Goal: Information Seeking & Learning: Learn about a topic

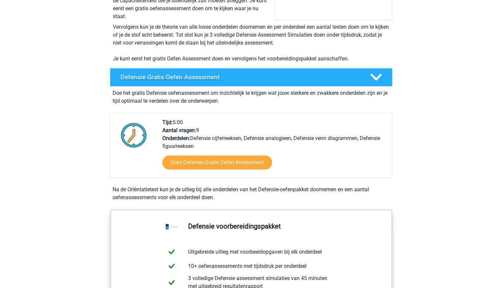
scroll to position [132, 0]
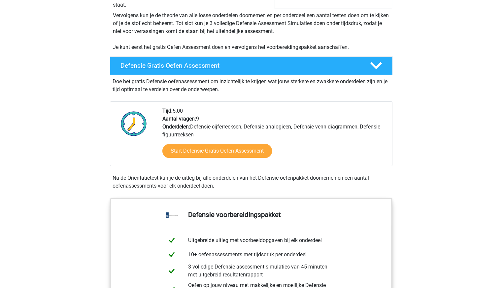
click at [370, 60] on div at bounding box center [375, 66] width 22 height 12
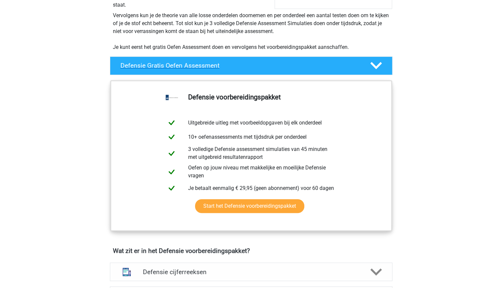
click at [374, 65] on polygon at bounding box center [376, 65] width 12 height 7
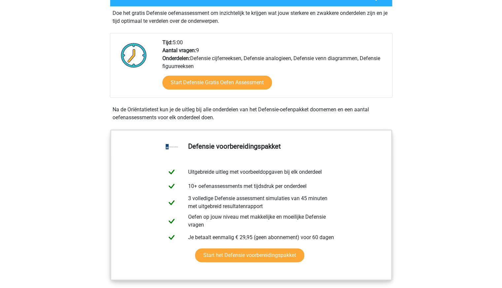
scroll to position [165, 0]
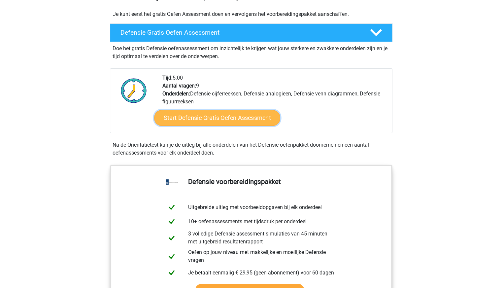
click at [196, 113] on link "Start Defensie Gratis Oefen Assessment" at bounding box center [217, 118] width 126 height 16
click at [191, 119] on link "Start Defensie Gratis Oefen Assessment" at bounding box center [217, 118] width 126 height 16
click at [201, 114] on link "Start Defensie Gratis Oefen Assessment" at bounding box center [217, 118] width 126 height 16
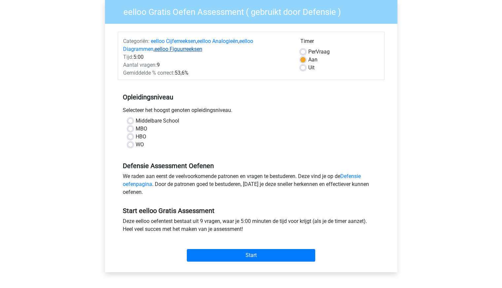
scroll to position [66, 0]
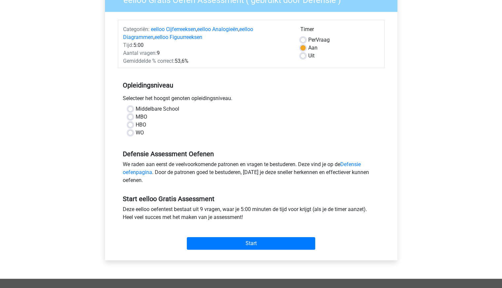
click at [140, 124] on label "HBO" at bounding box center [141, 125] width 11 height 8
click at [133, 124] on input "HBO" at bounding box center [130, 124] width 5 height 7
radio input "true"
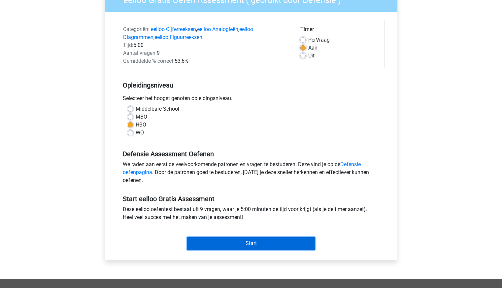
click at [250, 242] on input "Start" at bounding box center [251, 243] width 128 height 13
click at [250, 241] on input "Start" at bounding box center [251, 243] width 128 height 13
click at [244, 242] on input "Start" at bounding box center [251, 243] width 128 height 13
click at [262, 245] on input "Start" at bounding box center [251, 243] width 128 height 13
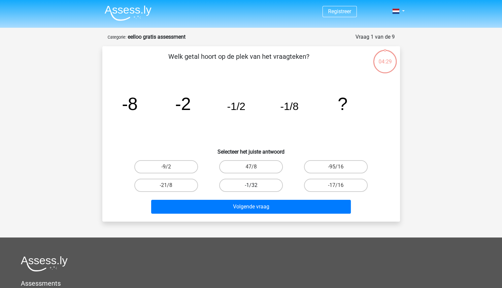
click at [252, 183] on label "-1/32" at bounding box center [251, 185] width 64 height 13
click at [252, 185] on input "-1/32" at bounding box center [253, 187] width 4 height 4
radio input "true"
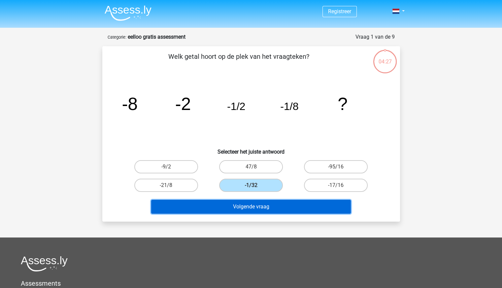
click at [249, 205] on button "Volgende vraag" at bounding box center [251, 207] width 200 height 14
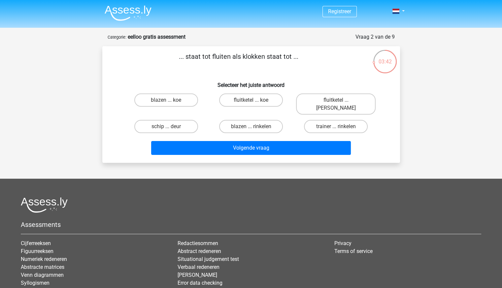
drag, startPoint x: 187, startPoint y: 56, endPoint x: 291, endPoint y: 53, distance: 103.4
click at [291, 53] on p "... staat tot fluiten als klokken staat tot ..." at bounding box center [239, 61] width 252 height 20
copy p "staat tot fluiten als klokken staat tot"
drag, startPoint x: 195, startPoint y: 73, endPoint x: 186, endPoint y: 63, distance: 12.9
click at [195, 72] on div "... staat tot fluiten als klokken staat tot ... Selecteer het juiste antwoord b…" at bounding box center [251, 104] width 292 height 106
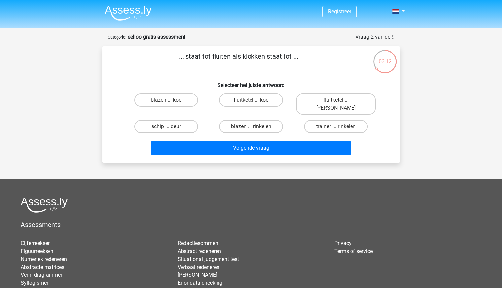
drag, startPoint x: 180, startPoint y: 57, endPoint x: 303, endPoint y: 54, distance: 122.8
click at [303, 54] on p "... staat tot fluiten als klokken staat tot ..." at bounding box center [239, 61] width 252 height 20
drag, startPoint x: 179, startPoint y: 59, endPoint x: 315, endPoint y: 52, distance: 136.2
click at [315, 52] on p "... staat tot fluiten als klokken staat tot ..." at bounding box center [239, 61] width 252 height 20
copy p "... staat tot fluiten als klokken staat tot ..."
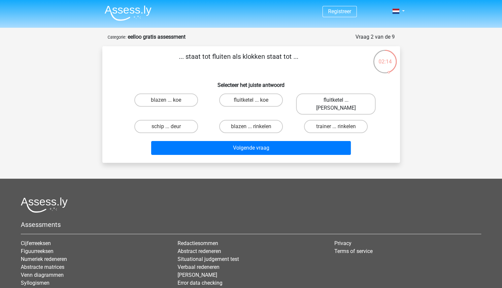
click at [328, 100] on label "fluitketel ... luiden" at bounding box center [336, 103] width 80 height 21
click at [336, 100] on input "fluitketel ... luiden" at bounding box center [338, 102] width 4 height 4
radio input "true"
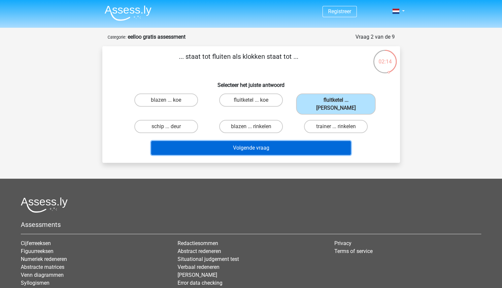
click at [285, 141] on button "Volgende vraag" at bounding box center [251, 148] width 200 height 14
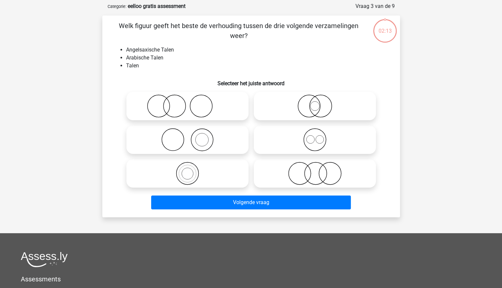
scroll to position [33, 0]
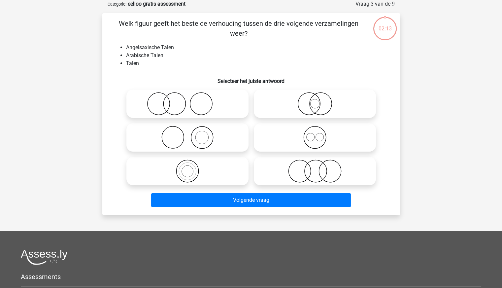
click at [446, 113] on div "Registreer" at bounding box center [251, 186] width 502 height 438
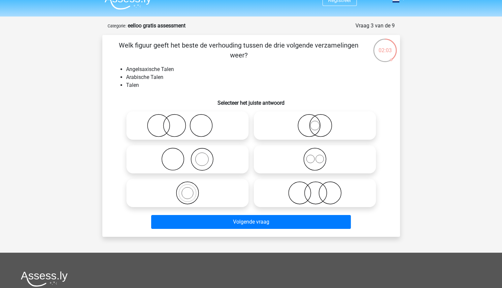
scroll to position [0, 0]
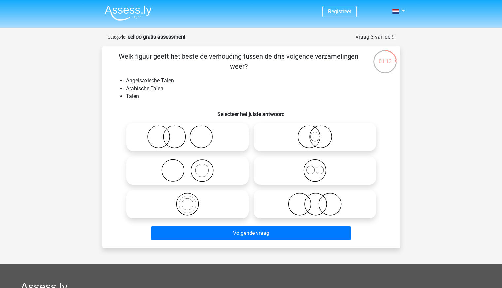
click at [324, 166] on icon at bounding box center [314, 170] width 117 height 23
click at [319, 166] on input "radio" at bounding box center [317, 165] width 4 height 4
radio input "true"
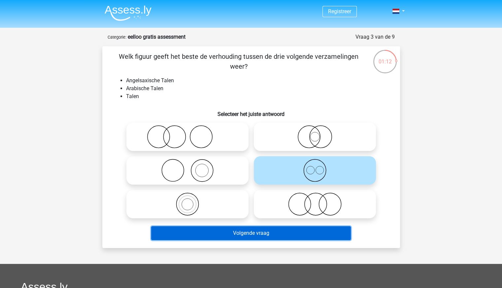
click at [283, 237] on button "Volgende vraag" at bounding box center [251, 233] width 200 height 14
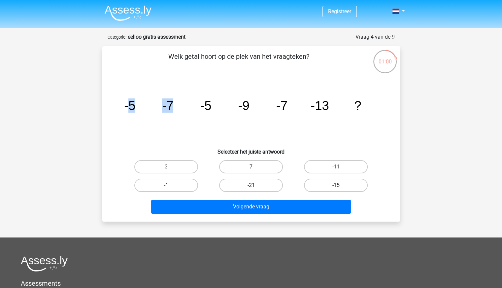
drag, startPoint x: 131, startPoint y: 104, endPoint x: 174, endPoint y: 101, distance: 43.3
click at [185, 100] on icon "image/svg+xml -5 -7 -5 -9 -7 -13 ?" at bounding box center [251, 110] width 266 height 67
click at [123, 109] on icon "image/svg+xml -5 -7 -5 -9 -7 -13 ?" at bounding box center [251, 110] width 266 height 67
drag, startPoint x: 123, startPoint y: 107, endPoint x: 389, endPoint y: 107, distance: 265.7
click at [389, 107] on div "image/svg+xml -5 -7 -5 -9 -7 -13 ?" at bounding box center [251, 110] width 277 height 67
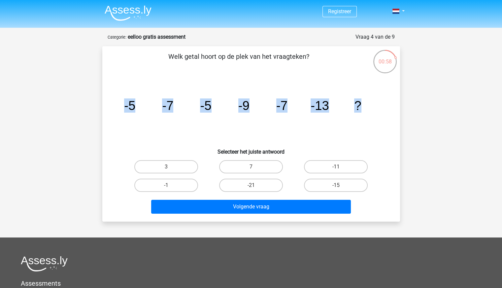
copy g "-5 -7 -5 -9 -7 -13 ?"
click at [434, 115] on div "Registreer" at bounding box center [251, 206] width 502 height 412
click at [345, 167] on label "-11" at bounding box center [336, 166] width 64 height 13
click at [340, 167] on input "-11" at bounding box center [338, 169] width 4 height 4
radio input "true"
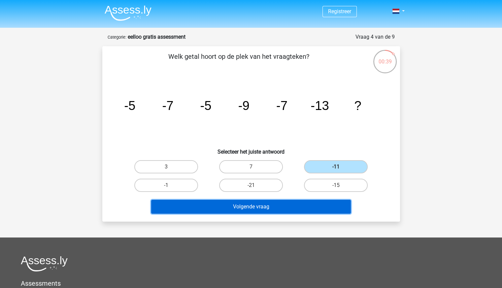
click at [294, 207] on button "Volgende vraag" at bounding box center [251, 207] width 200 height 14
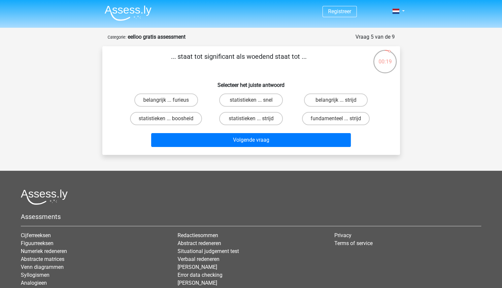
drag, startPoint x: 178, startPoint y: 55, endPoint x: 300, endPoint y: 58, distance: 121.8
click at [300, 58] on p "... staat tot significant als woedend staat tot ..." at bounding box center [239, 61] width 252 height 20
click at [323, 59] on p "... staat tot significant als woedend staat tot ..." at bounding box center [239, 61] width 252 height 20
click at [135, 9] on img at bounding box center [128, 13] width 47 height 16
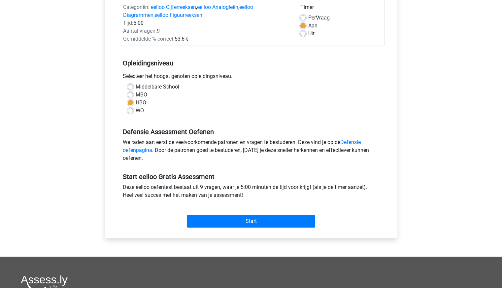
scroll to position [165, 0]
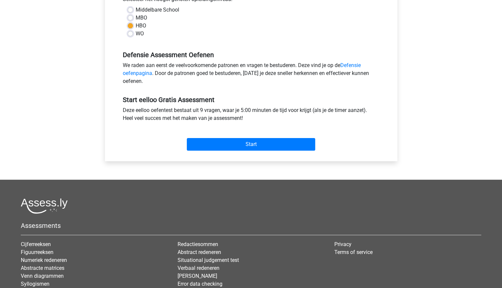
click at [238, 151] on div "Start" at bounding box center [251, 139] width 267 height 28
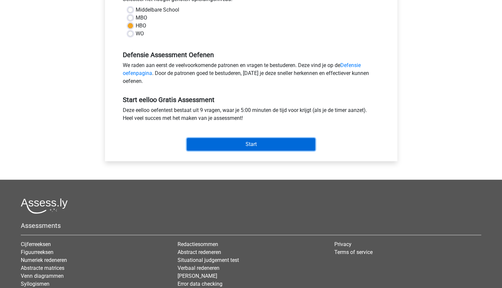
click at [263, 143] on input "Start" at bounding box center [251, 144] width 128 height 13
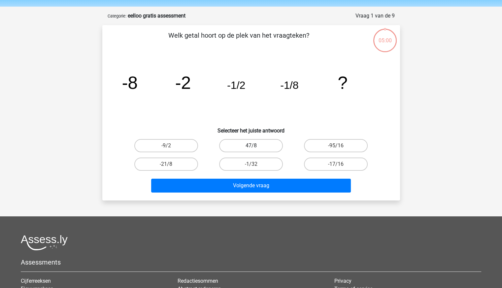
scroll to position [33, 0]
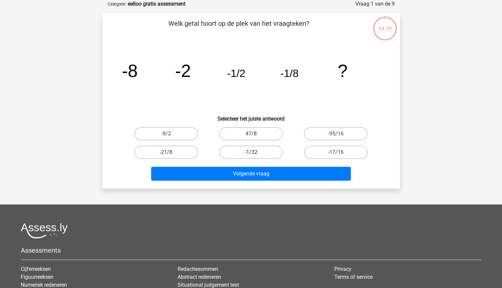
drag, startPoint x: 278, startPoint y: 152, endPoint x: 274, endPoint y: 152, distance: 4.0
click at [274, 152] on label "-1/32" at bounding box center [251, 152] width 64 height 13
click at [255, 152] on input "-1/32" at bounding box center [253, 154] width 4 height 4
radio input "true"
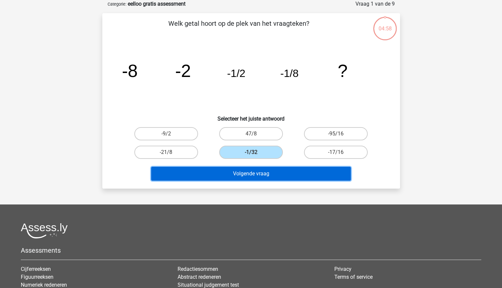
click at [265, 173] on button "Volgende vraag" at bounding box center [251, 174] width 200 height 14
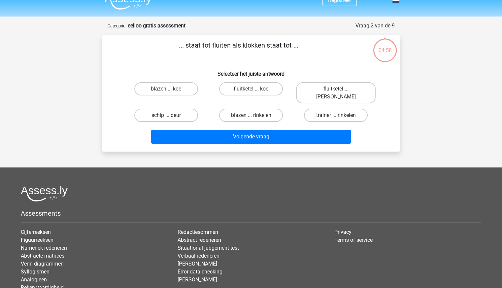
scroll to position [0, 0]
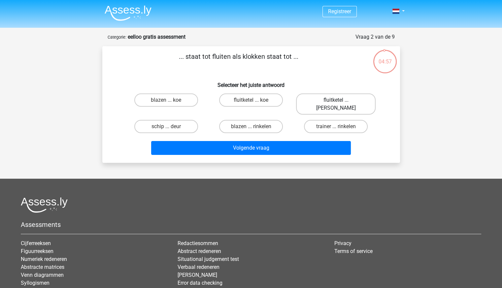
click at [339, 99] on label "fluitketel ... luiden" at bounding box center [336, 103] width 80 height 21
click at [339, 100] on input "fluitketel ... luiden" at bounding box center [338, 102] width 4 height 4
radio input "true"
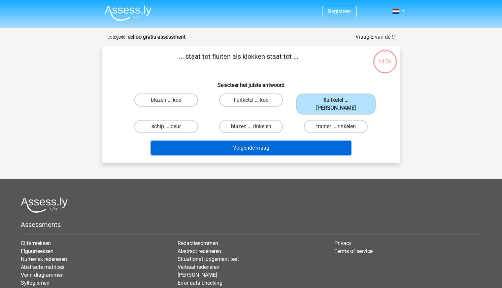
click at [288, 146] on button "Volgende vraag" at bounding box center [251, 148] width 200 height 14
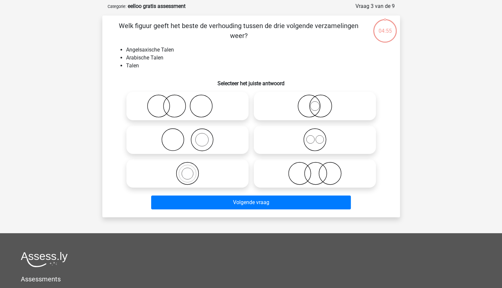
scroll to position [33, 0]
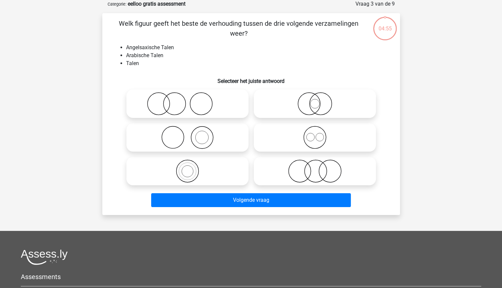
click at [306, 139] on circle at bounding box center [310, 137] width 8 height 8
click at [315, 134] on input "radio" at bounding box center [317, 132] width 4 height 4
radio input "true"
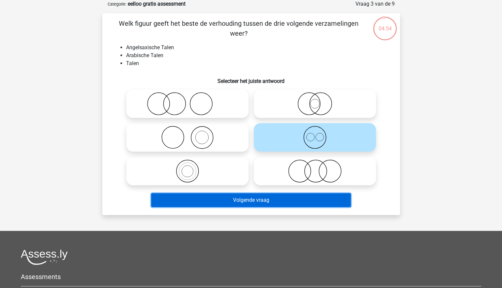
click at [281, 202] on button "Volgende vraag" at bounding box center [251, 200] width 200 height 14
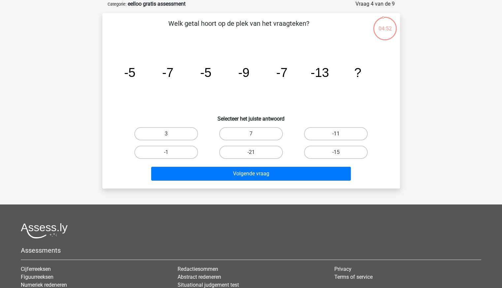
click at [327, 135] on label "-11" at bounding box center [336, 133] width 64 height 13
click at [336, 135] on input "-11" at bounding box center [338, 136] width 4 height 4
radio input "true"
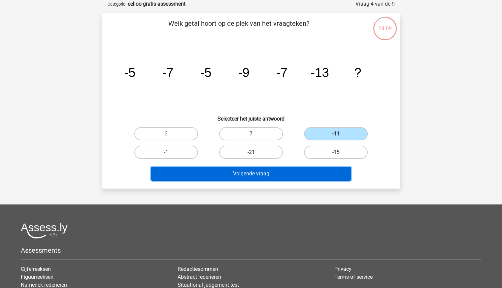
click at [283, 170] on button "Volgende vraag" at bounding box center [251, 174] width 200 height 14
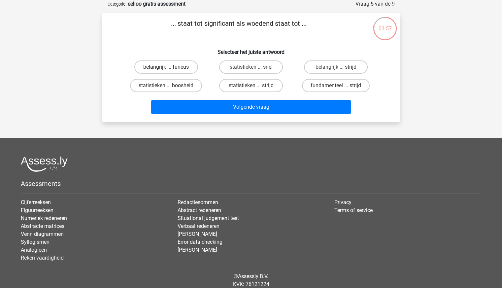
click at [180, 64] on label "belangrijk ... furieus" at bounding box center [166, 66] width 64 height 13
click at [170, 67] on input "belangrijk ... furieus" at bounding box center [168, 69] width 4 height 4
radio input "true"
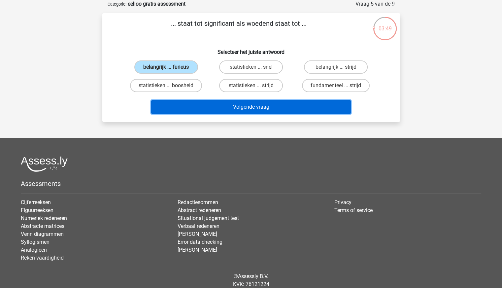
click at [212, 103] on button "Volgende vraag" at bounding box center [251, 107] width 200 height 14
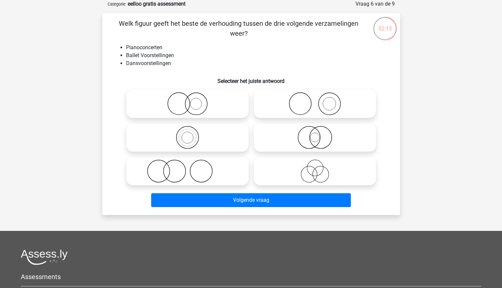
click at [232, 174] on icon at bounding box center [187, 170] width 117 height 23
click at [192, 168] on input "radio" at bounding box center [189, 165] width 4 height 4
radio input "true"
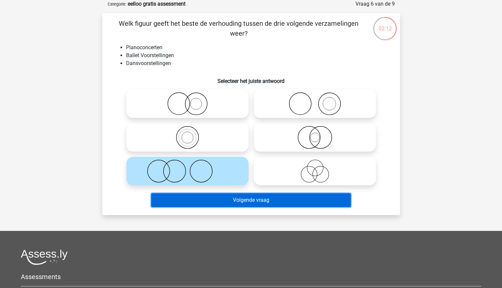
click at [245, 196] on button "Volgende vraag" at bounding box center [251, 200] width 200 height 14
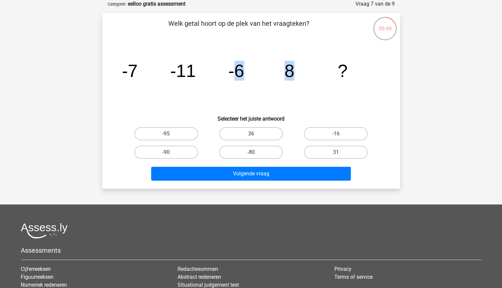
drag, startPoint x: 294, startPoint y: 72, endPoint x: 233, endPoint y: 74, distance: 61.4
click at [233, 74] on icon "image/svg+xml -7 -11 -6 8 ?" at bounding box center [251, 77] width 266 height 67
click at [269, 82] on icon "image/svg+xml -7 -11 -6 8 ?" at bounding box center [251, 77] width 266 height 67
click at [426, 89] on div "Registreer" at bounding box center [251, 173] width 502 height 412
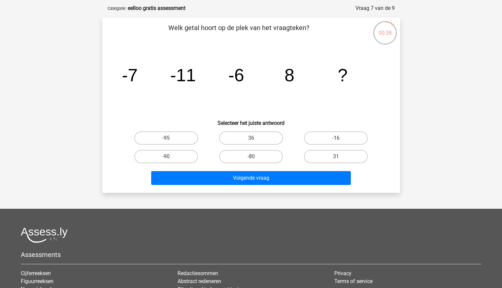
scroll to position [0, 0]
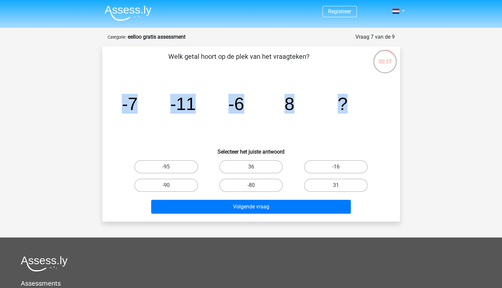
drag, startPoint x: 115, startPoint y: 103, endPoint x: 361, endPoint y: 107, distance: 246.3
click at [360, 108] on div "image/svg+xml -7 -11 -6 8 ?" at bounding box center [251, 110] width 277 height 67
copy g "-7 -11 -6 8 ?"
click at [320, 186] on label "31" at bounding box center [336, 185] width 64 height 13
click at [336, 186] on input "31" at bounding box center [338, 187] width 4 height 4
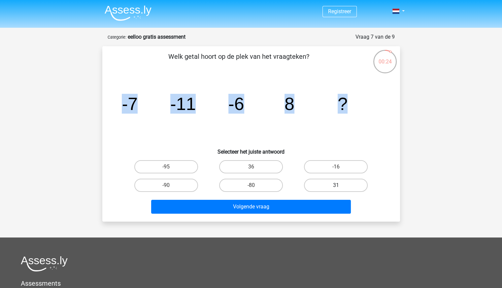
radio input "true"
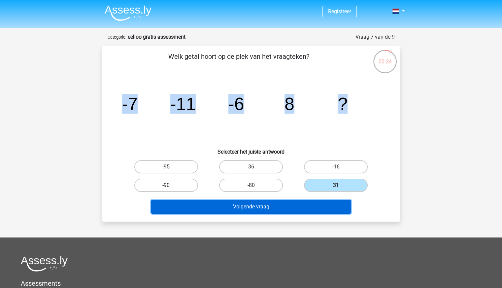
click at [287, 205] on button "Volgende vraag" at bounding box center [251, 207] width 200 height 14
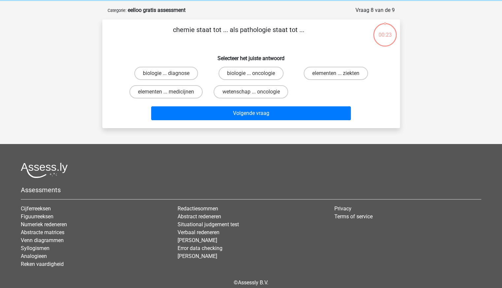
scroll to position [33, 0]
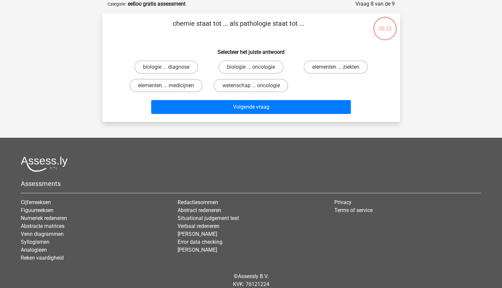
click at [423, 99] on div "Registreer" at bounding box center [251, 139] width 502 height 345
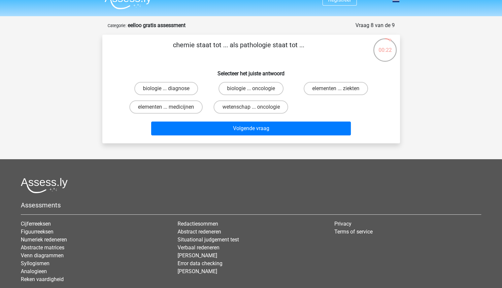
scroll to position [0, 0]
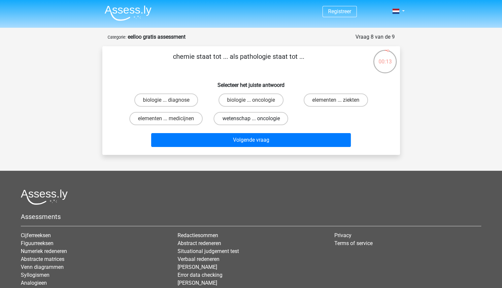
click at [261, 120] on label "wetenschap ... oncologie" at bounding box center [251, 118] width 75 height 13
click at [255, 120] on input "wetenschap ... oncologie" at bounding box center [253, 121] width 4 height 4
radio input "true"
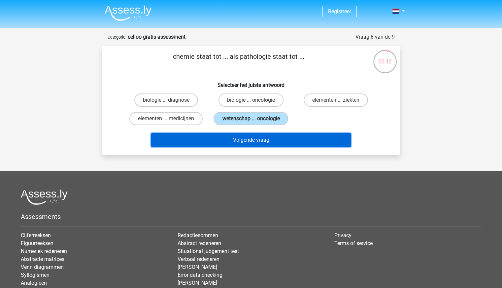
click at [231, 136] on button "Volgende vraag" at bounding box center [251, 140] width 200 height 14
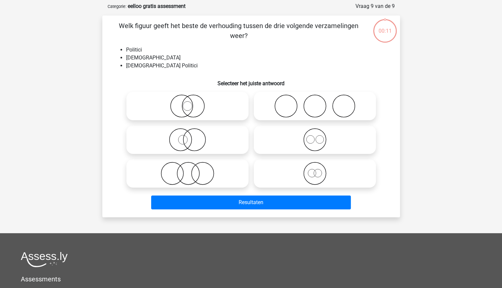
scroll to position [33, 0]
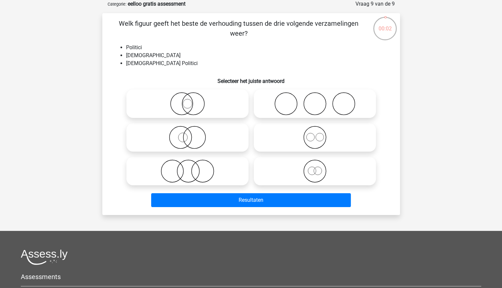
click at [320, 170] on icon at bounding box center [314, 170] width 117 height 23
click at [319, 168] on input "radio" at bounding box center [317, 165] width 4 height 4
radio input "true"
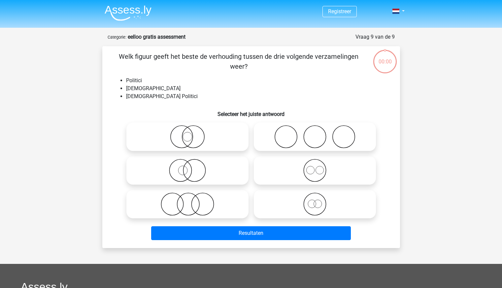
scroll to position [33, 0]
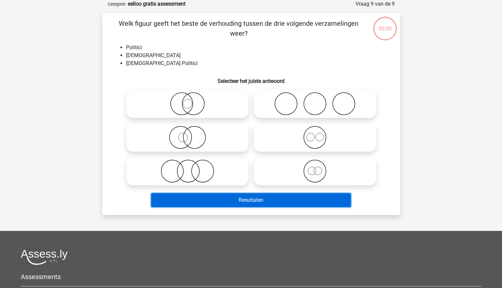
click at [294, 198] on button "Resultaten" at bounding box center [251, 200] width 200 height 14
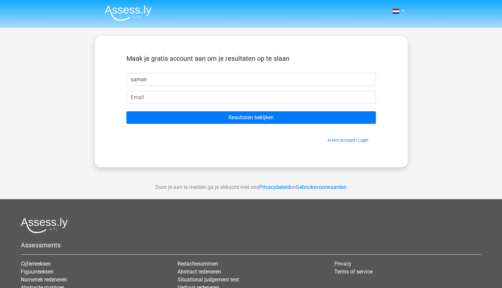
type input "saman"
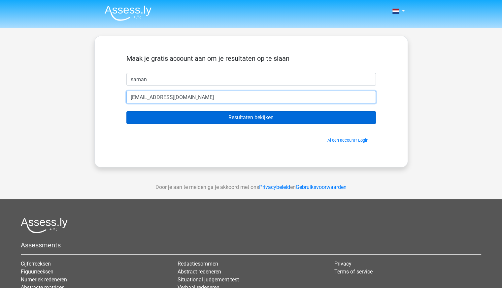
type input "[EMAIL_ADDRESS][DOMAIN_NAME]"
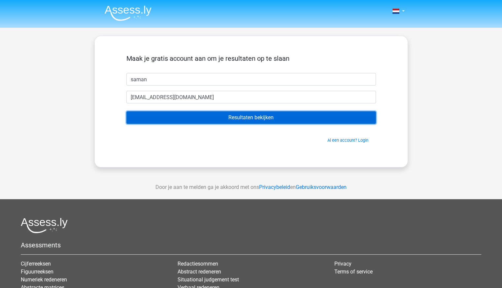
click at [254, 115] on input "Resultaten bekijken" at bounding box center [251, 117] width 250 height 13
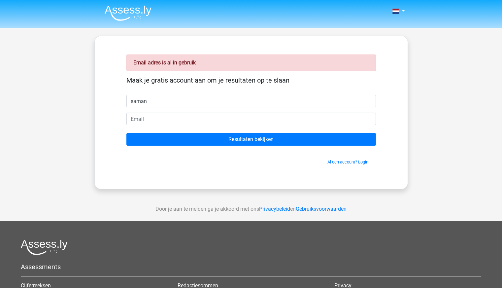
type input "saman"
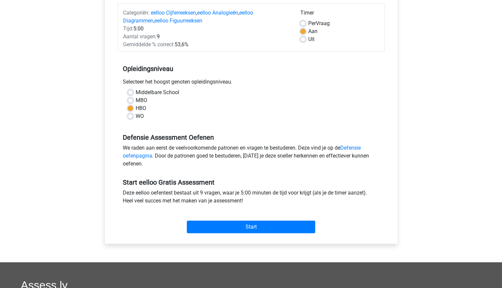
scroll to position [165, 0]
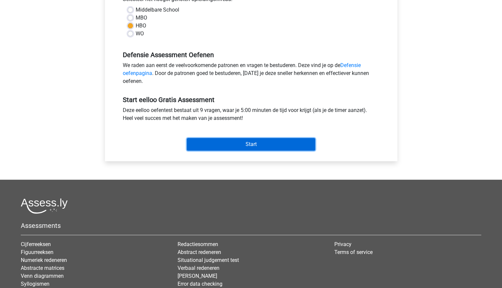
click at [225, 146] on input "Start" at bounding box center [251, 144] width 128 height 13
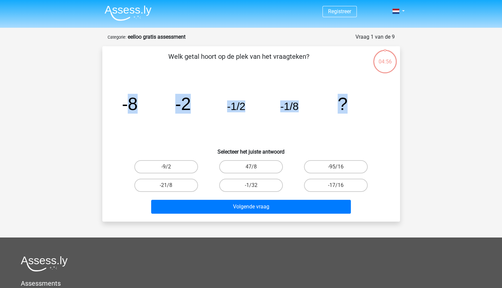
drag, startPoint x: 144, startPoint y: 103, endPoint x: 376, endPoint y: 109, distance: 232.1
click at [371, 94] on icon "image/svg+xml -8 -2 -1/2 -1/8 ?" at bounding box center [251, 110] width 266 height 67
click at [251, 179] on label "-1/32" at bounding box center [251, 185] width 64 height 13
click at [251, 185] on input "-1/32" at bounding box center [253, 187] width 4 height 4
radio input "true"
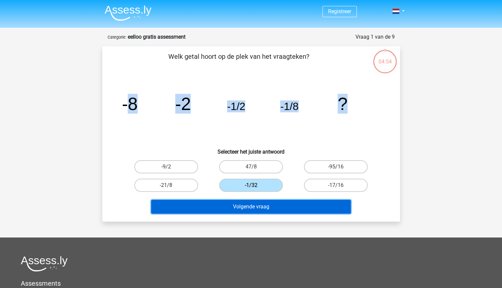
click at [275, 208] on button "Volgende vraag" at bounding box center [251, 207] width 200 height 14
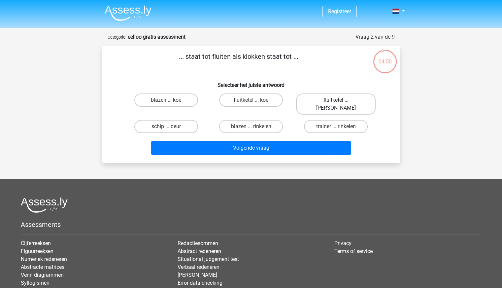
click at [327, 101] on label "fluitketel ... luiden" at bounding box center [336, 103] width 80 height 21
click at [336, 101] on input "fluitketel ... luiden" at bounding box center [338, 102] width 4 height 4
radio input "true"
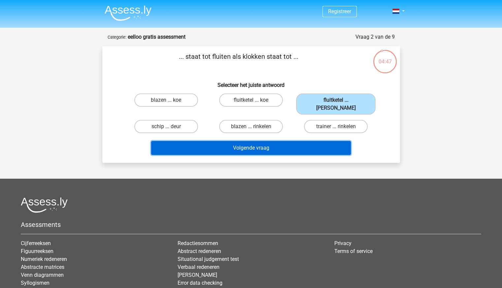
click at [275, 141] on button "Volgende vraag" at bounding box center [251, 148] width 200 height 14
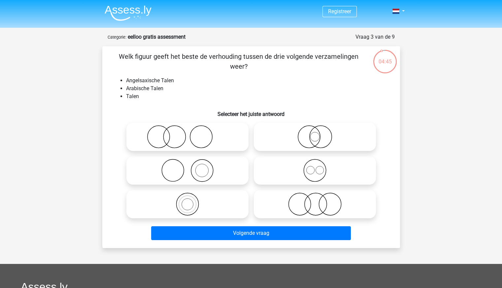
scroll to position [33, 0]
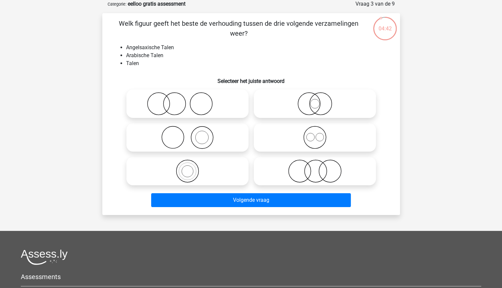
click at [306, 136] on icon at bounding box center [314, 137] width 117 height 23
click at [315, 134] on input "radio" at bounding box center [317, 132] width 4 height 4
radio input "true"
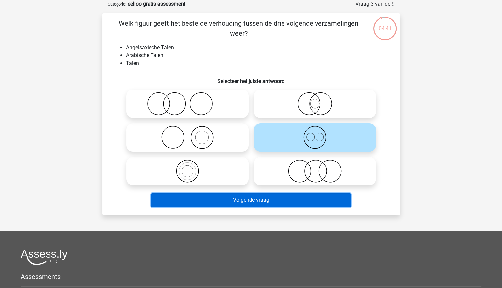
click at [274, 198] on button "Volgende vraag" at bounding box center [251, 200] width 200 height 14
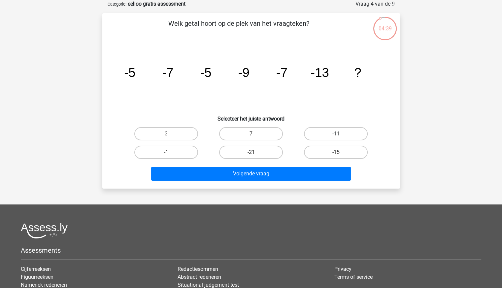
click at [319, 134] on label "-11" at bounding box center [336, 133] width 64 height 13
click at [336, 134] on input "-11" at bounding box center [338, 136] width 4 height 4
radio input "true"
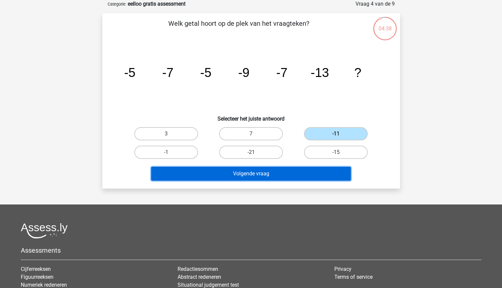
click at [297, 169] on button "Volgende vraag" at bounding box center [251, 174] width 200 height 14
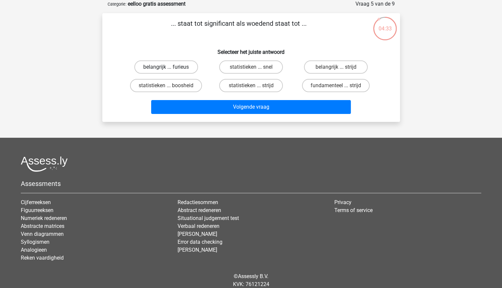
click at [186, 70] on label "belangrijk ... furieus" at bounding box center [166, 66] width 64 height 13
click at [170, 70] on input "belangrijk ... furieus" at bounding box center [168, 69] width 4 height 4
radio input "true"
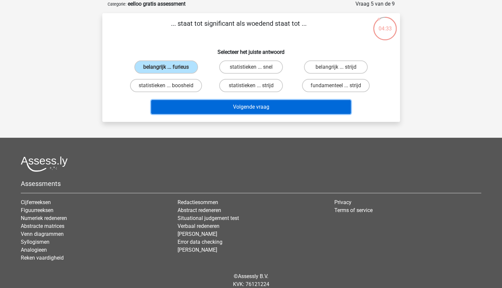
click at [204, 108] on button "Volgende vraag" at bounding box center [251, 107] width 200 height 14
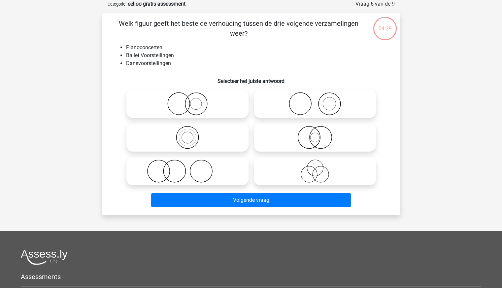
drag, startPoint x: 120, startPoint y: 24, endPoint x: 255, endPoint y: 32, distance: 134.9
click at [255, 32] on p "Welk figuur geeft het beste de verhouding tussen de drie volgende verzamelingen…" at bounding box center [239, 28] width 252 height 20
copy p "Welk figuur geeft het beste de verhouding tussen de drie volgende verzamelingen…"
drag, startPoint x: 173, startPoint y: 64, endPoint x: 125, endPoint y: 43, distance: 52.6
click at [125, 43] on div "Welk figuur geeft het beste de verhouding tussen de drie volgende verzamelingen…" at bounding box center [251, 113] width 292 height 191
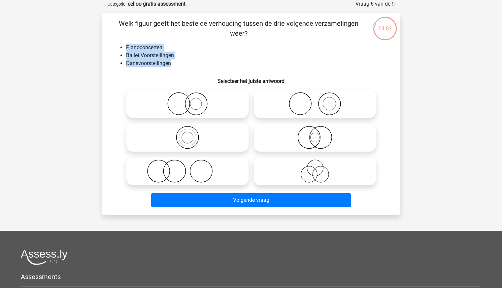
copy ul "Pianoconcerten Ballet Voorstellingen Dansvoorstellingen"
click at [449, 116] on div "Registreer" at bounding box center [251, 186] width 502 height 438
click at [327, 107] on icon at bounding box center [314, 103] width 117 height 23
click at [319, 100] on input "radio" at bounding box center [317, 98] width 4 height 4
radio input "true"
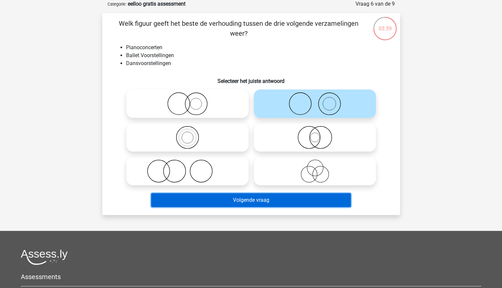
click at [258, 196] on button "Volgende vraag" at bounding box center [251, 200] width 200 height 14
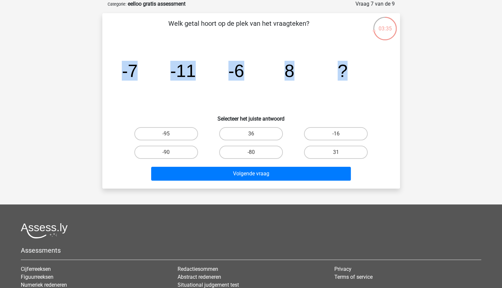
drag, startPoint x: 122, startPoint y: 70, endPoint x: 374, endPoint y: 60, distance: 251.7
click at [374, 60] on icon "image/svg+xml -7 -11 -6 8 ?" at bounding box center [251, 77] width 266 height 67
copy g "-7 -11 -6 8 ?"
click at [330, 153] on label "31" at bounding box center [336, 152] width 64 height 13
click at [336, 153] on input "31" at bounding box center [338, 154] width 4 height 4
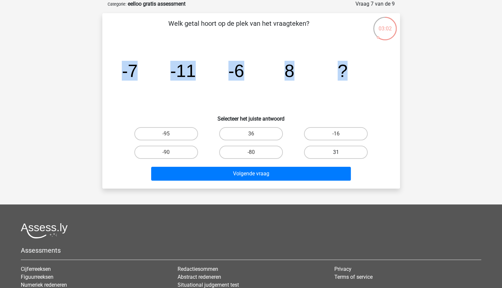
radio input "true"
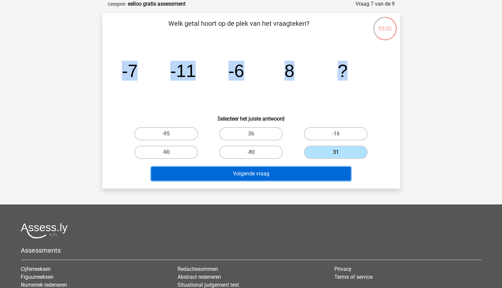
click at [310, 173] on button "Volgende vraag" at bounding box center [251, 174] width 200 height 14
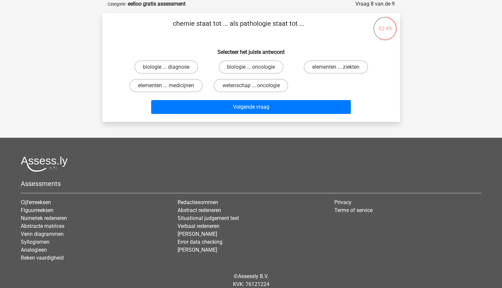
drag, startPoint x: 173, startPoint y: 25, endPoint x: 319, endPoint y: 23, distance: 145.6
click at [319, 23] on p "chemie staat tot ... als pathologie staat tot ..." at bounding box center [239, 28] width 252 height 20
copy p "chemie staat tot ... als pathologie staat tot ..."
click at [429, 100] on div "Registreer" at bounding box center [251, 139] width 502 height 345
click at [331, 66] on label "elementen ... ziekten" at bounding box center [336, 66] width 64 height 13
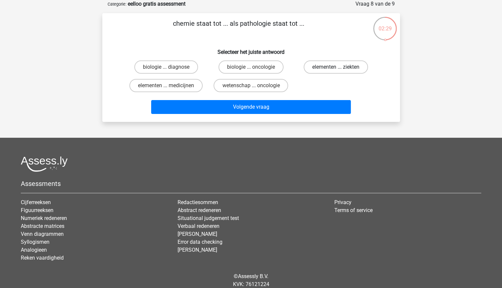
click at [336, 67] on input "elementen ... ziekten" at bounding box center [338, 69] width 4 height 4
radio input "true"
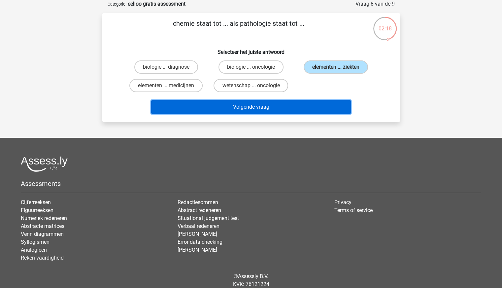
click at [268, 106] on button "Volgende vraag" at bounding box center [251, 107] width 200 height 14
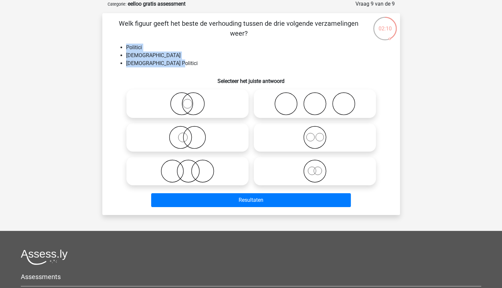
drag, startPoint x: 173, startPoint y: 63, endPoint x: 122, endPoint y: 43, distance: 55.0
click at [122, 44] on ul "Politici Nederlanders Nederlandse Politici" at bounding box center [251, 56] width 277 height 24
copy ul "Politici Nederlanders Nederlandse Politici"
click at [199, 134] on icon at bounding box center [187, 137] width 117 height 23
click at [192, 134] on input "radio" at bounding box center [189, 132] width 4 height 4
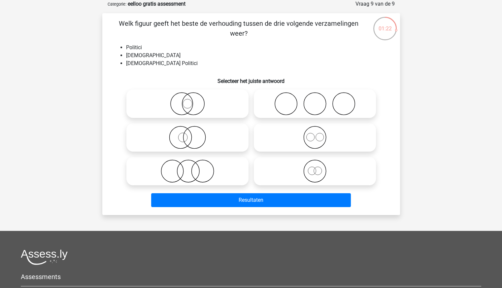
radio input "true"
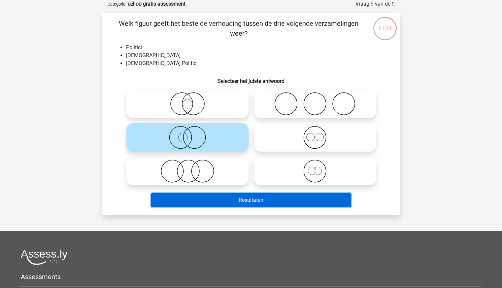
click at [243, 201] on button "Resultaten" at bounding box center [251, 200] width 200 height 14
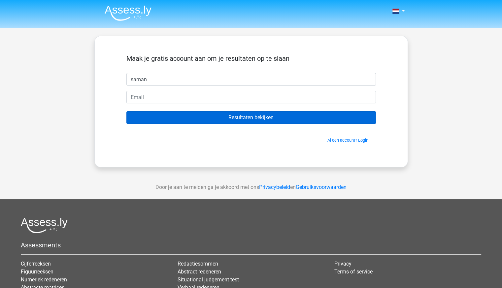
type input "saman"
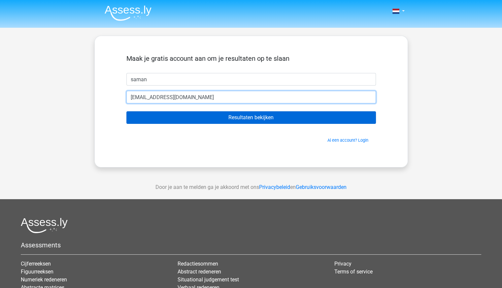
type input "s.honar@outlook.com"
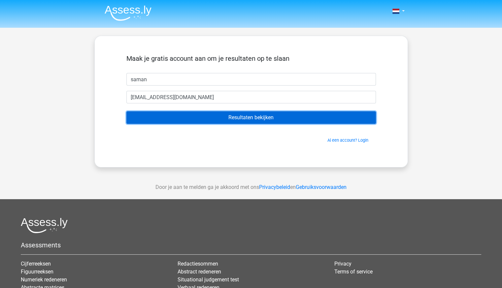
click at [223, 121] on input "Resultaten bekijken" at bounding box center [251, 117] width 250 height 13
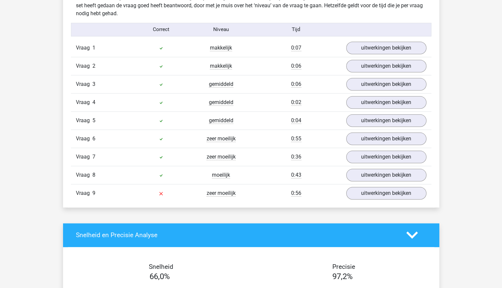
scroll to position [726, 0]
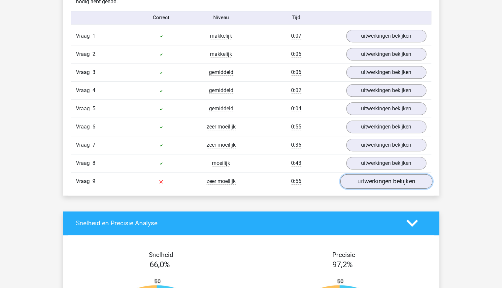
click at [356, 178] on link "uitwerkingen bekijken" at bounding box center [386, 181] width 92 height 15
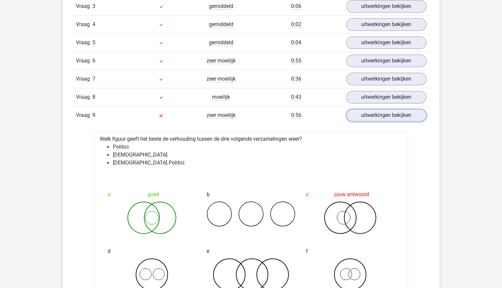
scroll to position [825, 0]
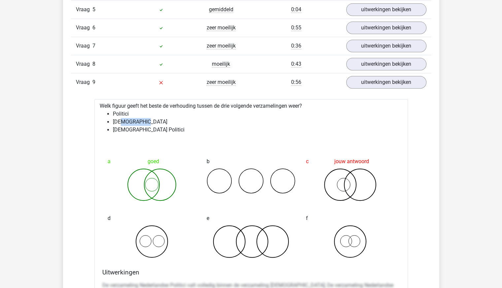
drag, startPoint x: 136, startPoint y: 117, endPoint x: 150, endPoint y: 118, distance: 13.5
click at [150, 118] on li "[DEMOGRAPHIC_DATA]" at bounding box center [258, 122] width 290 height 8
drag, startPoint x: 117, startPoint y: 125, endPoint x: 158, endPoint y: 127, distance: 40.6
click at [158, 127] on li "[DEMOGRAPHIC_DATA] Politici" at bounding box center [258, 130] width 290 height 8
click at [469, 126] on div "Kies premium saman [EMAIL_ADDRESS][DOMAIN_NAME]" at bounding box center [251, 207] width 502 height 2064
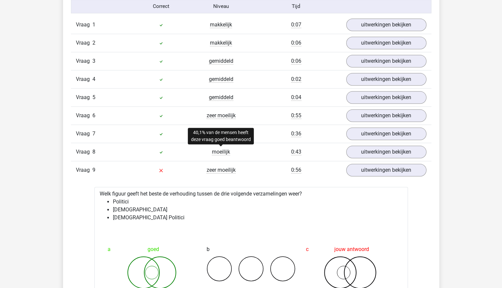
scroll to position [726, 0]
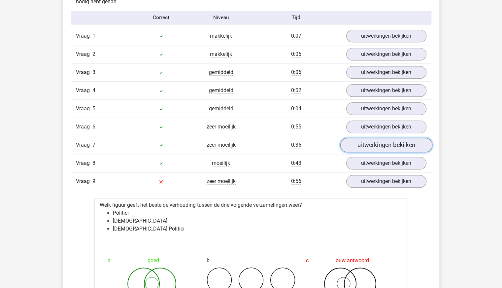
click at [378, 140] on link "uitwerkingen bekijken" at bounding box center [386, 145] width 92 height 15
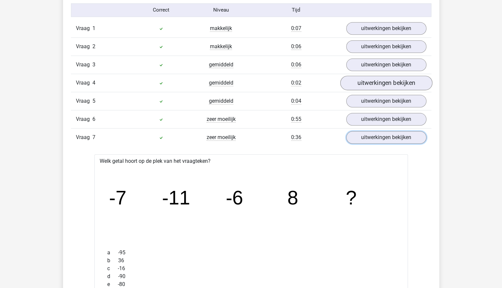
scroll to position [693, 0]
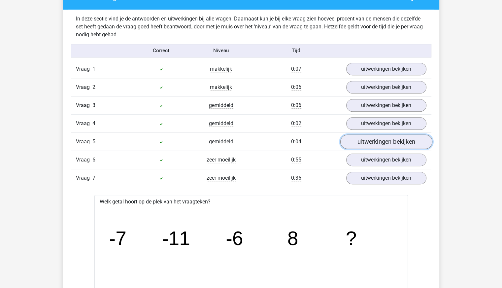
click at [369, 139] on link "uitwerkingen bekijken" at bounding box center [386, 141] width 92 height 15
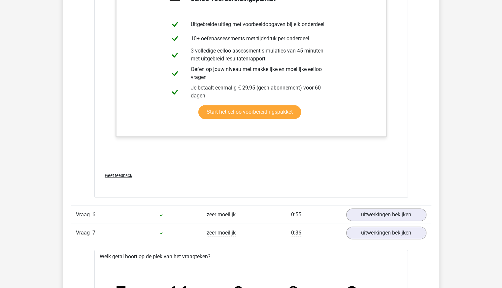
scroll to position [990, 0]
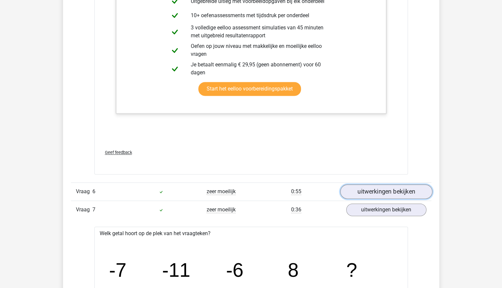
click at [366, 187] on link "uitwerkingen bekijken" at bounding box center [386, 191] width 92 height 15
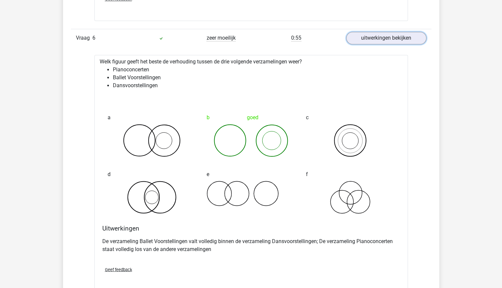
scroll to position [1155, 0]
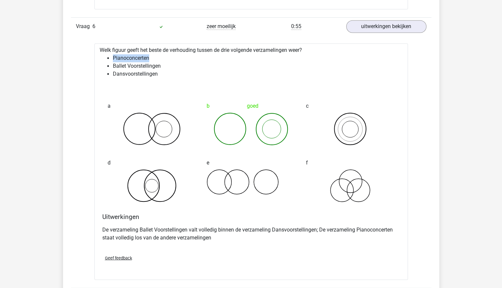
drag, startPoint x: 112, startPoint y: 57, endPoint x: 149, endPoint y: 57, distance: 37.0
click at [149, 57] on li "Pianoconcerten" at bounding box center [258, 58] width 290 height 8
drag, startPoint x: 115, startPoint y: 73, endPoint x: 154, endPoint y: 72, distance: 39.6
click at [154, 72] on li "Dansvoorstellingen" at bounding box center [258, 74] width 290 height 8
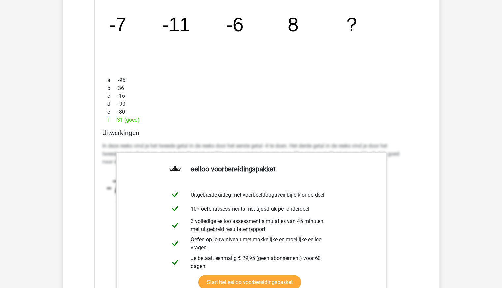
scroll to position [1452, 0]
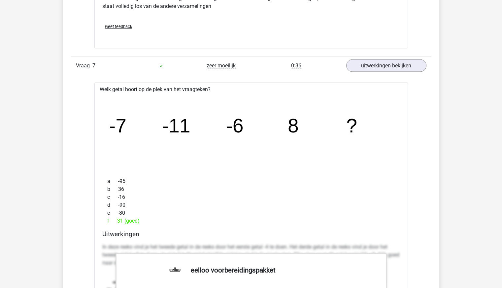
drag, startPoint x: 441, startPoint y: 87, endPoint x: 436, endPoint y: 89, distance: 5.1
click at [436, 89] on div "Kies premium saman s.honar@outlook.com" at bounding box center [251, 137] width 502 height 3047
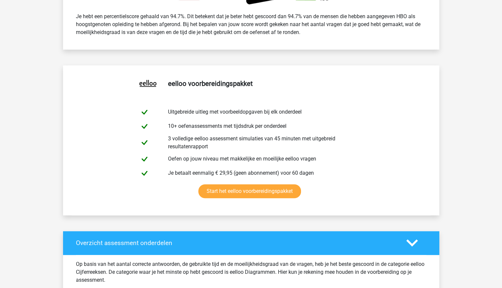
scroll to position [297, 0]
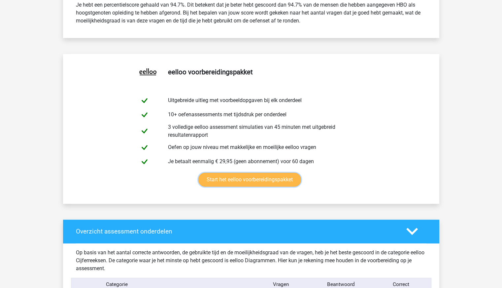
click at [273, 181] on link "Start het eelloo voorbereidingspakket" at bounding box center [249, 180] width 103 height 14
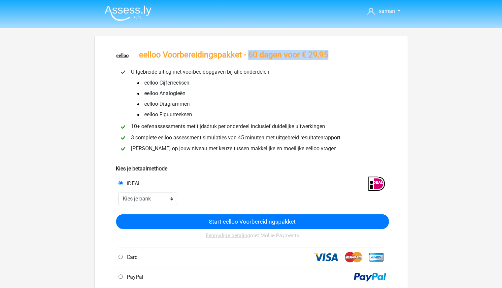
drag, startPoint x: 250, startPoint y: 56, endPoint x: 327, endPoint y: 54, distance: 77.3
click at [327, 54] on h3 "eelloo Voorbereidingspakket - 60 dagen voor € 29,95" at bounding box center [233, 55] width 189 height 10
click at [450, 73] on div "saman [EMAIL_ADDRESS][DOMAIN_NAME]" at bounding box center [251, 264] width 502 height 528
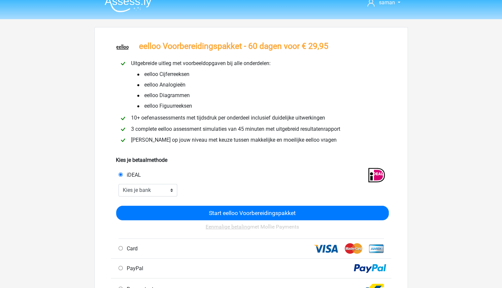
scroll to position [33, 0]
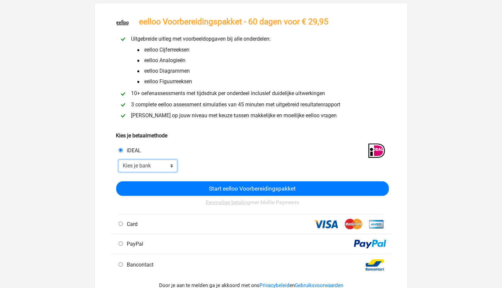
click at [162, 164] on select "Kies je bank ABN AMRO ING Rabobank ASN Bank bunq Knab N26 NN Regiobank Revolut …" at bounding box center [148, 165] width 59 height 13
click at [443, 116] on div "saman [EMAIL_ADDRESS][DOMAIN_NAME]" at bounding box center [251, 231] width 502 height 528
click at [163, 164] on select "Kies je bank ABN AMRO ING Rabobank ASN Bank bunq Knab N26 NN Regiobank Revolut …" at bounding box center [148, 165] width 59 height 13
click at [432, 98] on div "saman [EMAIL_ADDRESS][DOMAIN_NAME]" at bounding box center [251, 231] width 502 height 528
click at [133, 167] on select "Kies je bank ABN AMRO ING Rabobank ASN Bank bunq Knab N26 NN Regiobank Revolut …" at bounding box center [148, 165] width 59 height 13
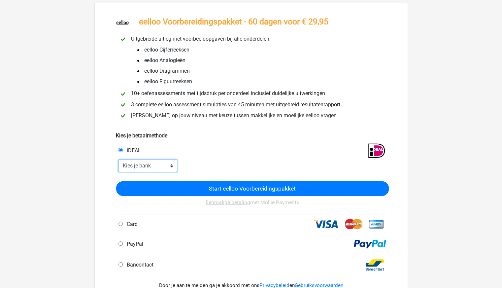
select select "ideal_[SWIFT_CODE]"
click at [119, 160] on select "Kies je bank ABN AMRO ING Rabobank ASN Bank bunq Knab N26 NN Regiobank Revolut …" at bounding box center [148, 165] width 59 height 13
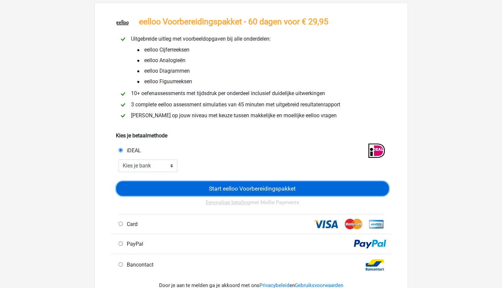
click at [268, 190] on input "Start eelloo Voorbereidingspakket" at bounding box center [252, 188] width 273 height 15
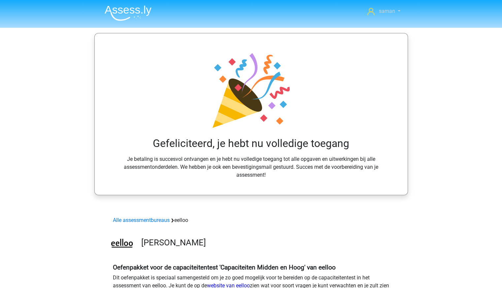
click at [396, 11] on link "saman" at bounding box center [384, 11] width 38 height 8
click at [390, 16] on nav "saman [EMAIL_ADDRESS][DOMAIN_NAME] Nederlands" at bounding box center [251, 11] width 304 height 21
click at [393, 8] on span "saman" at bounding box center [387, 11] width 16 height 6
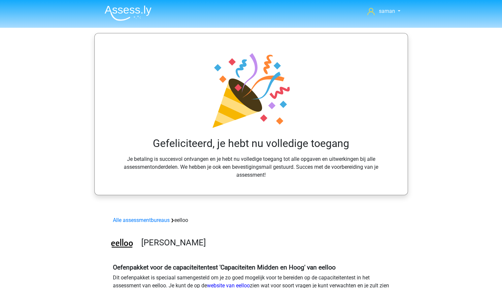
click at [104, 11] on li at bounding box center [125, 12] width 52 height 18
click at [114, 12] on img at bounding box center [128, 13] width 47 height 16
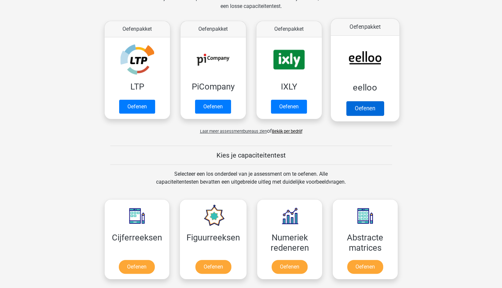
scroll to position [99, 0]
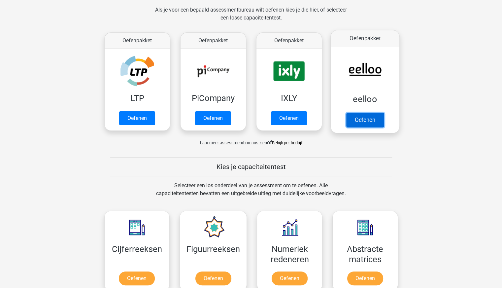
click at [361, 119] on link "Oefenen" at bounding box center [365, 120] width 38 height 15
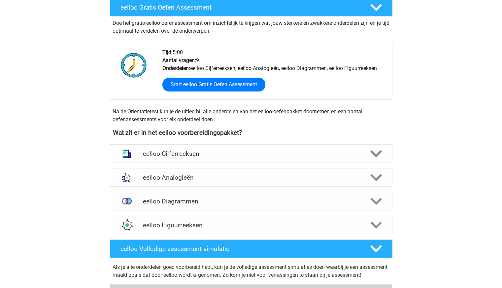
scroll to position [165, 0]
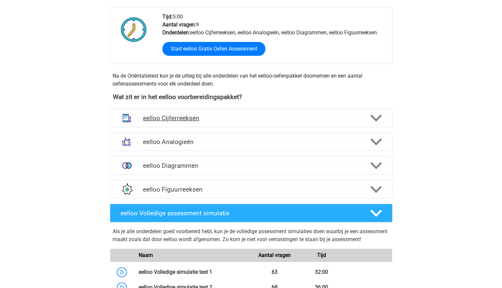
click at [297, 112] on div "eelloo Cijferreeksen" at bounding box center [251, 118] width 283 height 18
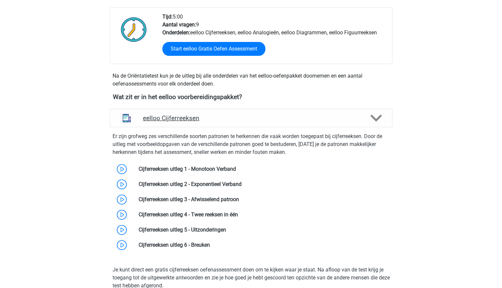
click at [297, 112] on div "eelloo Cijferreeksen" at bounding box center [251, 118] width 283 height 18
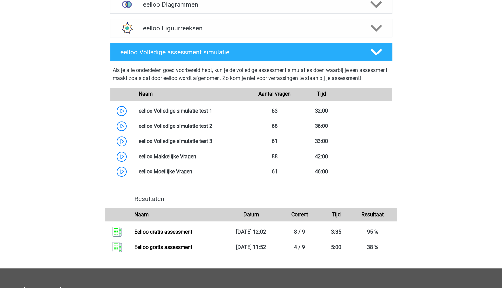
scroll to position [330, 0]
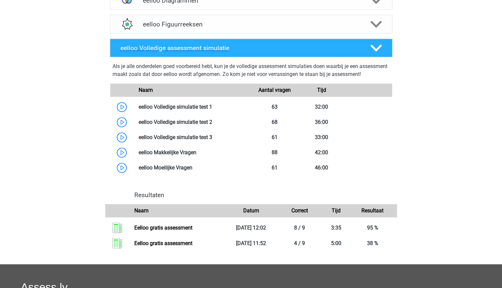
click at [378, 51] on icon at bounding box center [376, 48] width 12 height 12
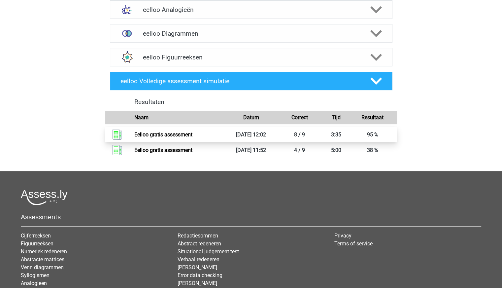
scroll to position [264, 0]
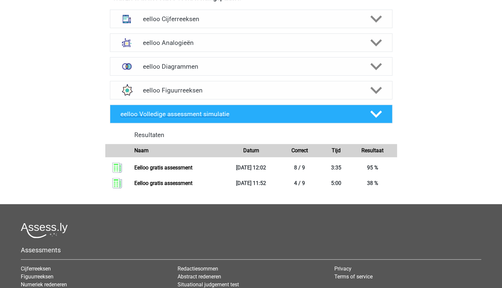
click at [368, 110] on div at bounding box center [375, 114] width 22 height 12
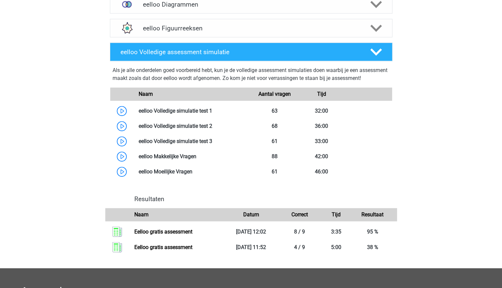
scroll to position [363, 0]
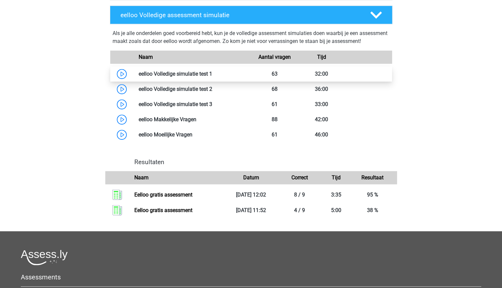
click at [212, 77] on link at bounding box center [212, 74] width 0 height 6
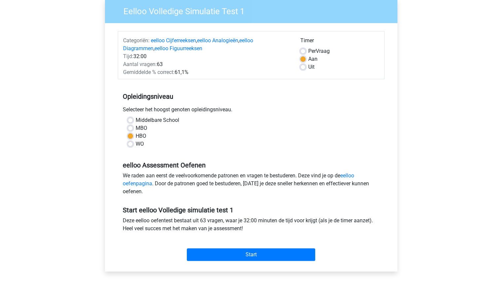
scroll to position [66, 0]
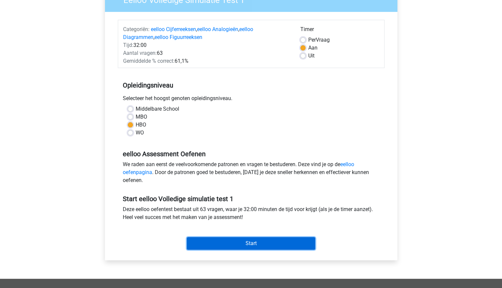
click at [301, 243] on input "Start" at bounding box center [251, 243] width 128 height 13
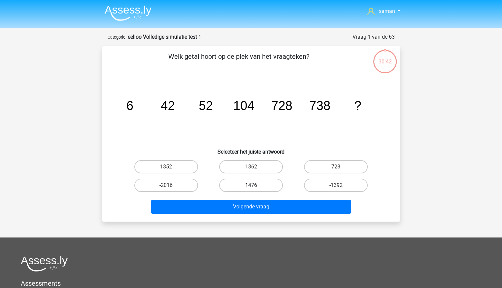
click at [260, 187] on label "1476" at bounding box center [251, 185] width 64 height 13
click at [255, 187] on input "1476" at bounding box center [253, 187] width 4 height 4
radio input "true"
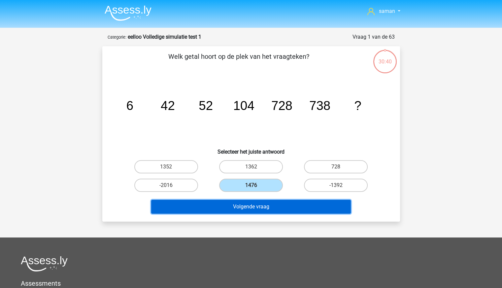
click at [291, 205] on button "Volgende vraag" at bounding box center [251, 207] width 200 height 14
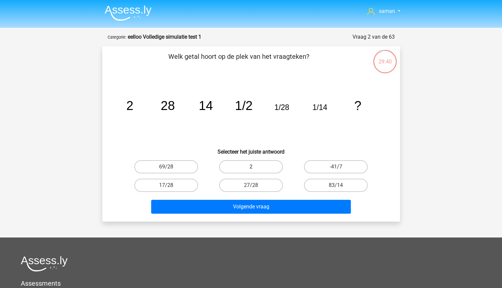
click at [243, 169] on label "2" at bounding box center [251, 166] width 64 height 13
click at [251, 169] on input "2" at bounding box center [253, 169] width 4 height 4
radio input "true"
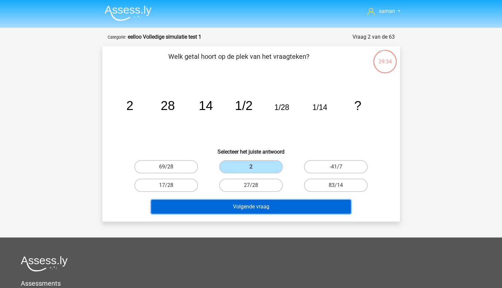
click at [320, 212] on button "Volgende vraag" at bounding box center [251, 207] width 200 height 14
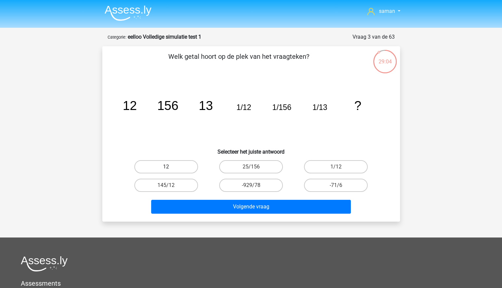
click at [165, 164] on label "12" at bounding box center [166, 166] width 64 height 13
click at [166, 167] on input "12" at bounding box center [168, 169] width 4 height 4
radio input "true"
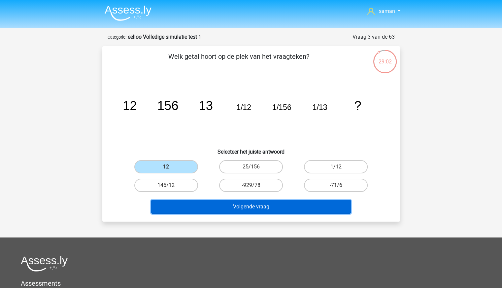
click at [234, 206] on button "Volgende vraag" at bounding box center [251, 207] width 200 height 14
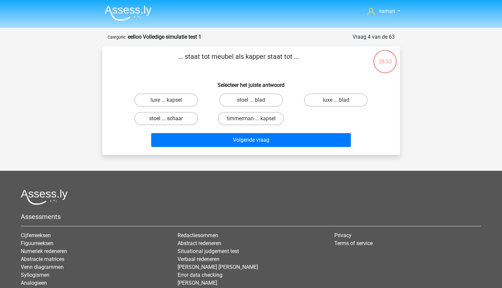
click at [183, 117] on label "stoel ... schaar" at bounding box center [166, 118] width 64 height 13
click at [170, 119] on input "stoel ... schaar" at bounding box center [168, 121] width 4 height 4
radio input "true"
click at [255, 119] on input "timmerman ... kapsel" at bounding box center [253, 121] width 4 height 4
radio input "true"
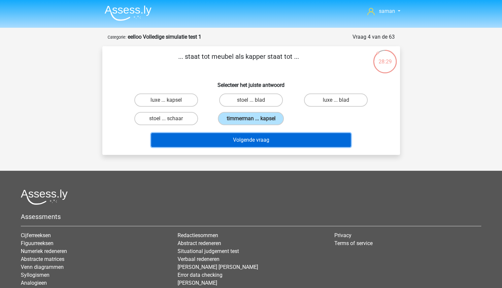
click at [249, 140] on button "Volgende vraag" at bounding box center [251, 140] width 200 height 14
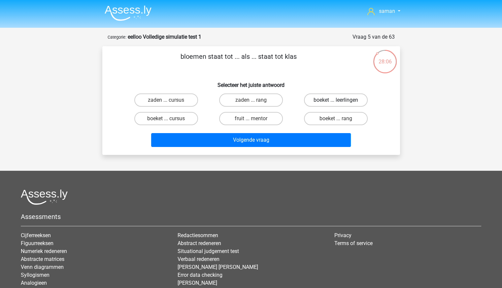
click at [319, 104] on label "boeket ... leerlingen" at bounding box center [336, 99] width 64 height 13
click at [336, 104] on input "boeket ... leerlingen" at bounding box center [338, 102] width 4 height 4
radio input "true"
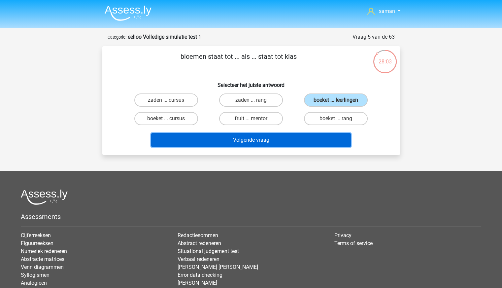
click at [272, 140] on button "Volgende vraag" at bounding box center [251, 140] width 200 height 14
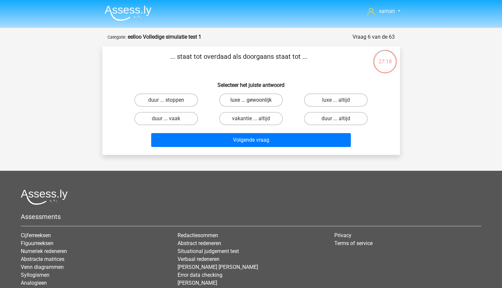
click at [265, 101] on label "luxe ... gewoonlijk" at bounding box center [251, 99] width 64 height 13
click at [255, 101] on input "luxe ... gewoonlijk" at bounding box center [253, 102] width 4 height 4
radio input "true"
click at [176, 100] on label "duur ... stoppen" at bounding box center [166, 99] width 64 height 13
click at [170, 100] on input "duur ... stoppen" at bounding box center [168, 102] width 4 height 4
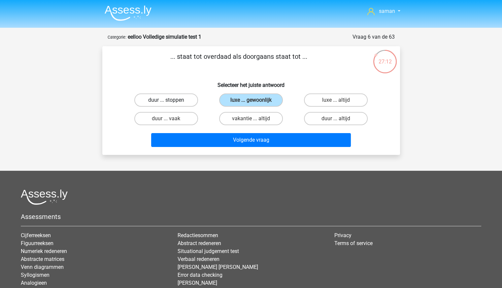
radio input "true"
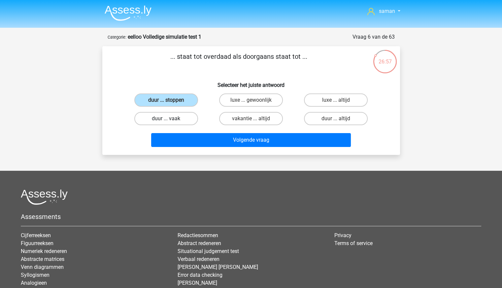
click at [178, 119] on label "duur ... vaak" at bounding box center [166, 118] width 64 height 13
click at [170, 119] on input "duur ... vaak" at bounding box center [168, 121] width 4 height 4
radio input "true"
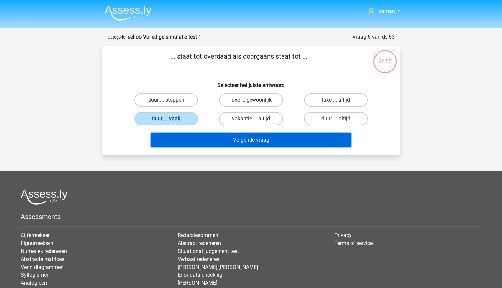
click at [222, 138] on button "Volgende vraag" at bounding box center [251, 140] width 200 height 14
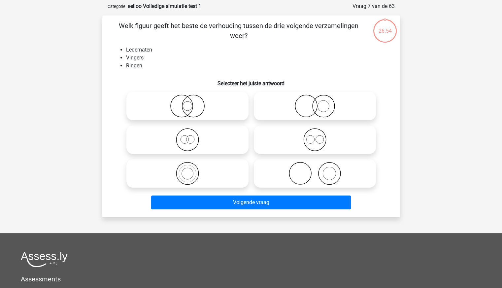
scroll to position [33, 0]
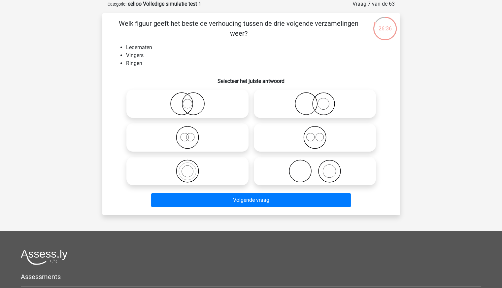
click at [282, 162] on icon at bounding box center [314, 170] width 117 height 23
click at [315, 163] on input "radio" at bounding box center [317, 165] width 4 height 4
radio input "true"
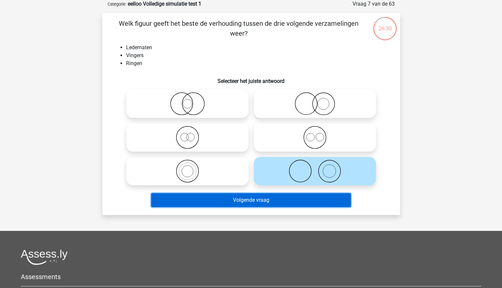
click at [268, 199] on button "Volgende vraag" at bounding box center [251, 200] width 200 height 14
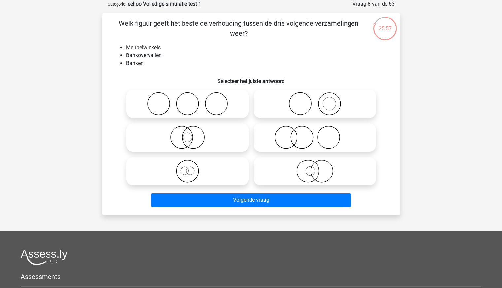
click at [211, 99] on icon at bounding box center [187, 103] width 117 height 23
click at [192, 99] on input "radio" at bounding box center [189, 98] width 4 height 4
radio input "true"
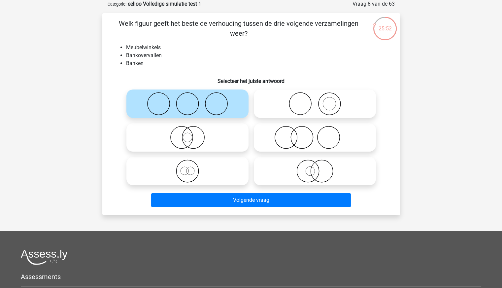
click at [317, 106] on icon at bounding box center [314, 103] width 117 height 23
click at [317, 100] on input "radio" at bounding box center [317, 98] width 4 height 4
radio input "true"
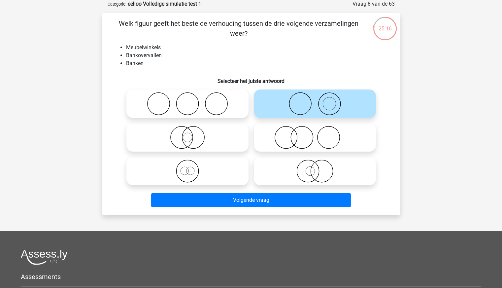
click at [193, 100] on icon at bounding box center [187, 103] width 117 height 23
click at [192, 100] on input "radio" at bounding box center [189, 98] width 4 height 4
radio input "true"
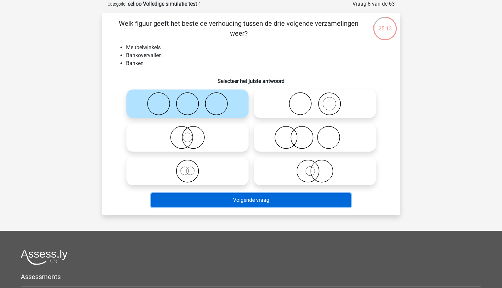
click at [214, 198] on button "Volgende vraag" at bounding box center [251, 200] width 200 height 14
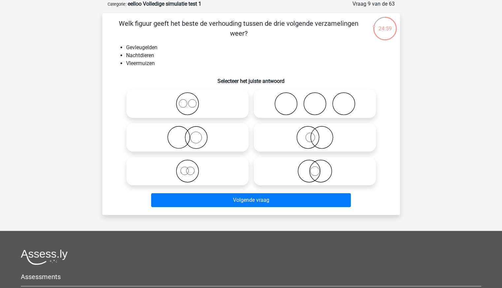
click at [199, 141] on icon at bounding box center [187, 137] width 117 height 23
click at [192, 134] on input "radio" at bounding box center [189, 132] width 4 height 4
radio input "true"
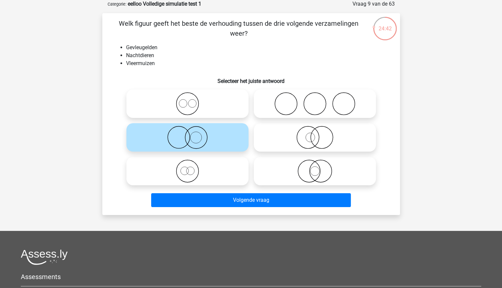
click at [317, 168] on icon at bounding box center [314, 170] width 117 height 23
click at [317, 168] on input "radio" at bounding box center [317, 165] width 4 height 4
radio input "true"
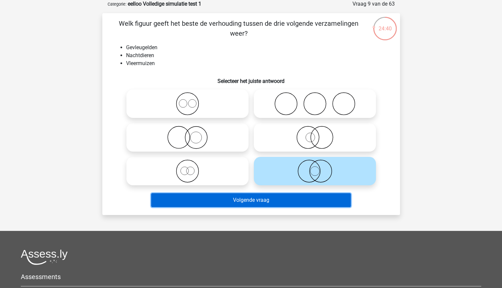
click at [292, 199] on button "Volgende vraag" at bounding box center [251, 200] width 200 height 14
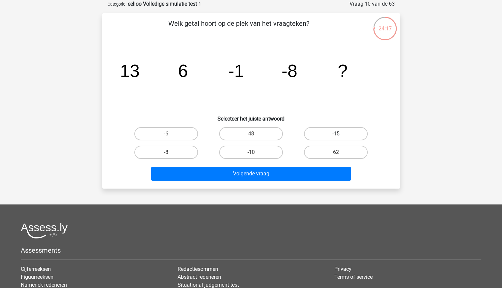
click at [341, 131] on label "-15" at bounding box center [336, 133] width 64 height 13
click at [340, 134] on input "-15" at bounding box center [338, 136] width 4 height 4
radio input "true"
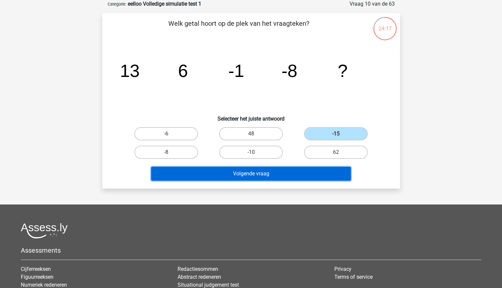
click at [307, 172] on button "Volgende vraag" at bounding box center [251, 174] width 200 height 14
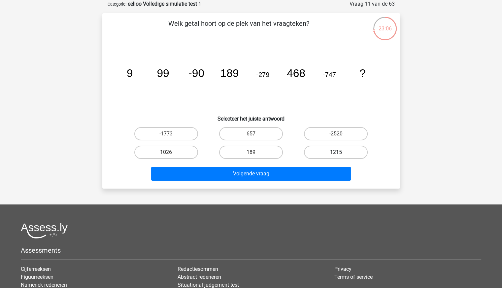
click at [328, 150] on label "1215" at bounding box center [336, 152] width 64 height 13
click at [336, 152] on input "1215" at bounding box center [338, 154] width 4 height 4
radio input "true"
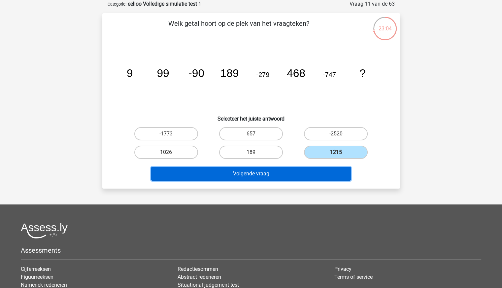
click at [278, 177] on button "Volgende vraag" at bounding box center [251, 174] width 200 height 14
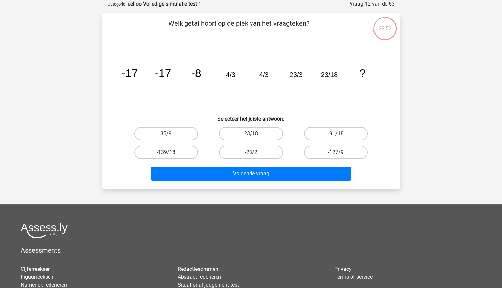
click at [267, 136] on label "23/18" at bounding box center [251, 133] width 64 height 13
click at [255, 136] on input "23/18" at bounding box center [253, 136] width 4 height 4
radio input "true"
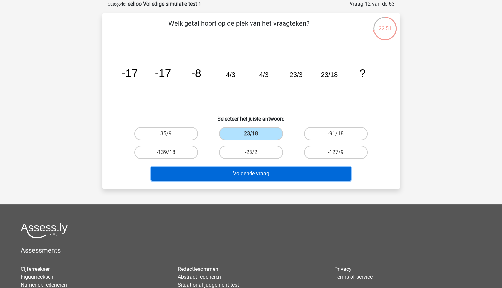
click at [268, 172] on button "Volgende vraag" at bounding box center [251, 174] width 200 height 14
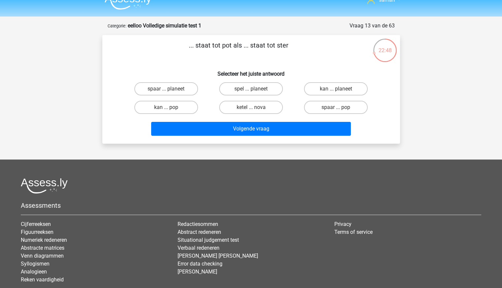
scroll to position [0, 0]
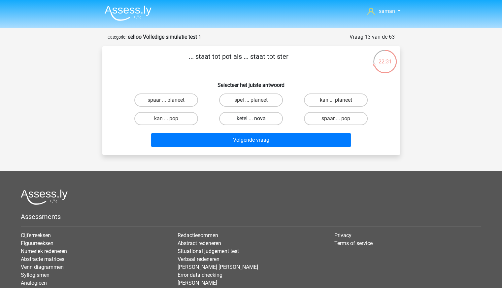
click at [260, 118] on label "ketel ... nova" at bounding box center [251, 118] width 64 height 13
click at [255, 119] on input "ketel ... nova" at bounding box center [253, 121] width 4 height 4
radio input "true"
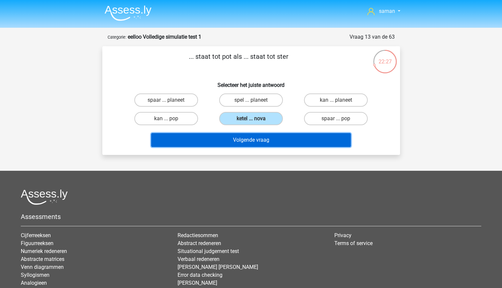
click at [237, 139] on button "Volgende vraag" at bounding box center [251, 140] width 200 height 14
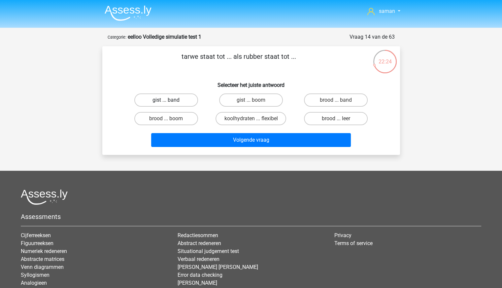
click at [185, 101] on label "gist ... band" at bounding box center [166, 99] width 64 height 13
click at [170, 101] on input "gist ... band" at bounding box center [168, 102] width 4 height 4
radio input "true"
click at [342, 101] on label "brood ... band" at bounding box center [336, 99] width 64 height 13
click at [340, 101] on input "brood ... band" at bounding box center [338, 102] width 4 height 4
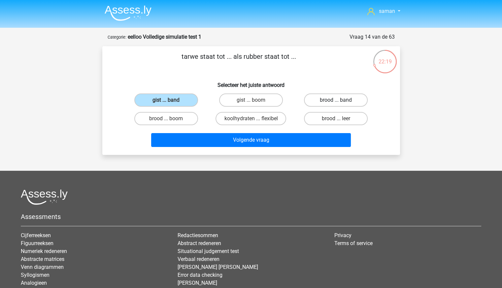
radio input "true"
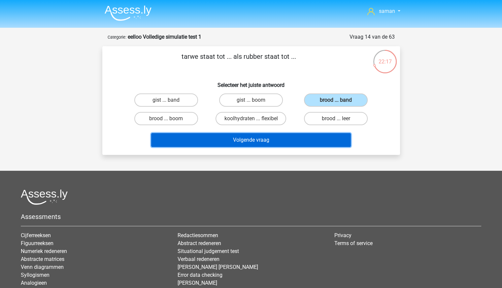
click at [264, 140] on button "Volgende vraag" at bounding box center [251, 140] width 200 height 14
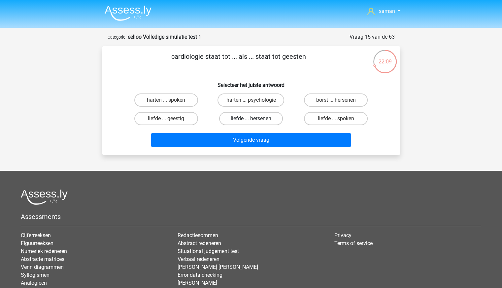
click at [269, 120] on label "liefde ... hersenen" at bounding box center [251, 118] width 64 height 13
click at [255, 120] on input "liefde ... hersenen" at bounding box center [253, 121] width 4 height 4
radio input "true"
click at [189, 117] on label "liefde ... geestig" at bounding box center [166, 118] width 64 height 13
click at [170, 119] on input "liefde ... geestig" at bounding box center [168, 121] width 4 height 4
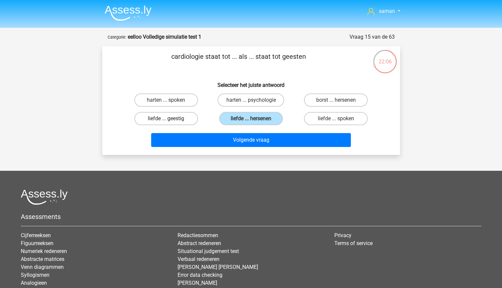
radio input "true"
click at [182, 99] on label "harten ... spoken" at bounding box center [166, 99] width 64 height 13
click at [170, 100] on input "harten ... spoken" at bounding box center [168, 102] width 4 height 4
radio input "true"
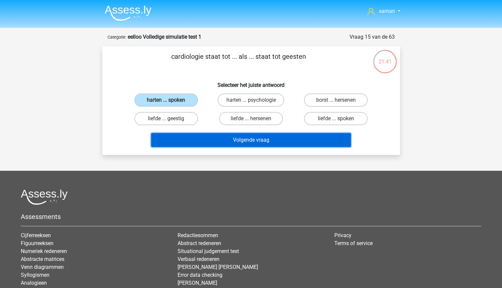
click at [259, 137] on button "Volgende vraag" at bounding box center [251, 140] width 200 height 14
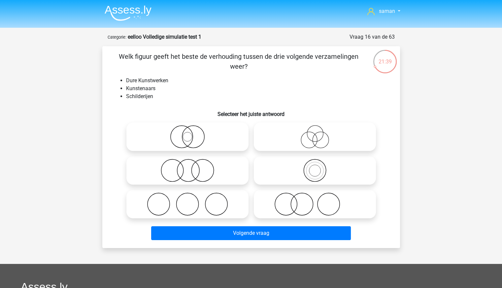
scroll to position [33, 0]
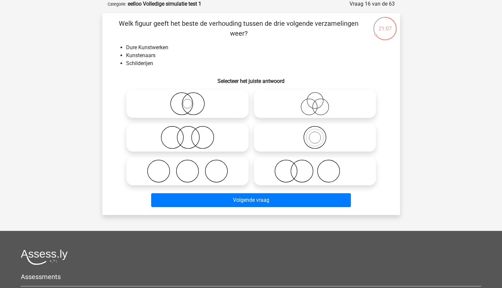
click at [154, 63] on li "Schilderijen" at bounding box center [257, 63] width 263 height 8
click at [321, 107] on icon at bounding box center [314, 103] width 117 height 23
click at [319, 100] on input "radio" at bounding box center [317, 98] width 4 height 4
radio input "true"
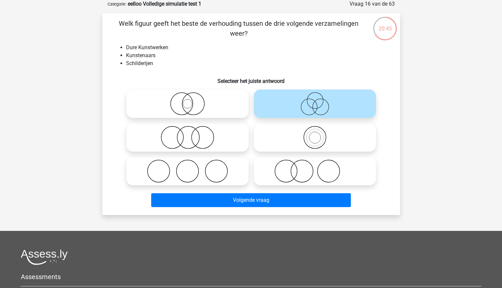
click at [195, 104] on icon at bounding box center [187, 103] width 117 height 23
click at [192, 100] on input "radio" at bounding box center [189, 98] width 4 height 4
radio input "true"
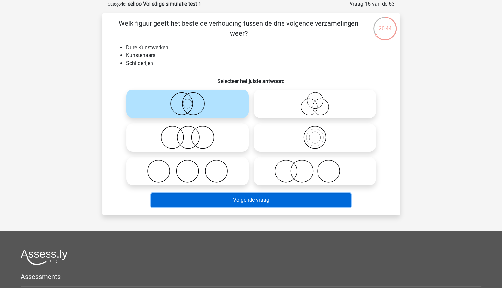
click at [266, 195] on button "Volgende vraag" at bounding box center [251, 200] width 200 height 14
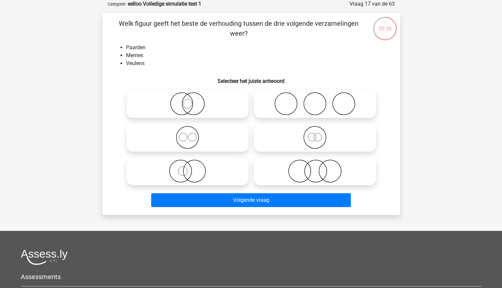
click at [222, 132] on icon at bounding box center [187, 137] width 117 height 23
click at [192, 132] on input "radio" at bounding box center [189, 132] width 4 height 4
radio input "true"
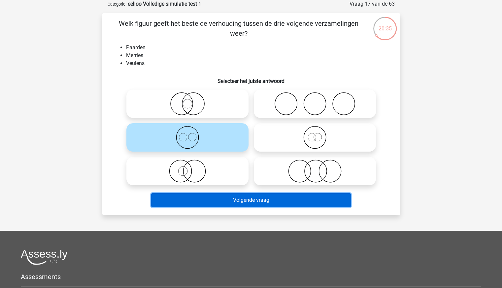
click at [238, 198] on button "Volgende vraag" at bounding box center [251, 200] width 200 height 14
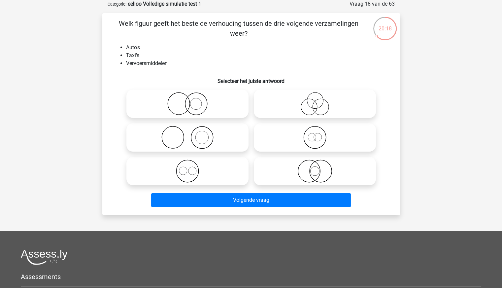
click at [318, 138] on icon at bounding box center [314, 137] width 117 height 23
click at [318, 134] on input "radio" at bounding box center [317, 132] width 4 height 4
radio input "true"
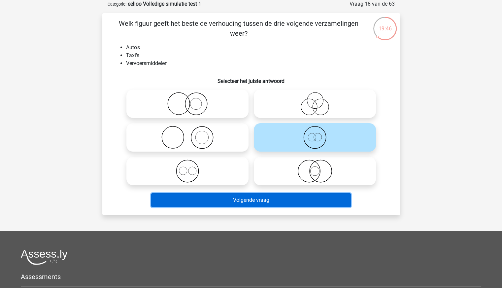
click at [229, 195] on button "Volgende vraag" at bounding box center [251, 200] width 200 height 14
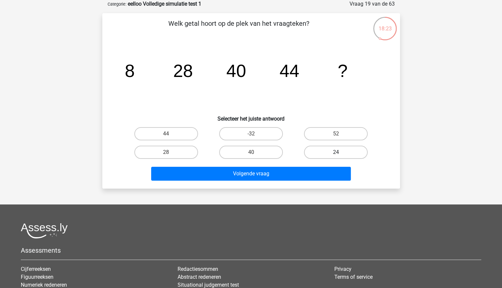
click at [326, 148] on label "24" at bounding box center [336, 152] width 64 height 13
click at [336, 152] on input "24" at bounding box center [338, 154] width 4 height 4
radio input "true"
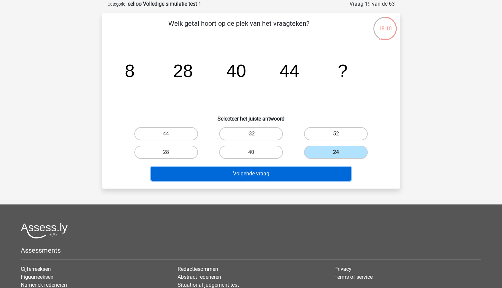
click at [294, 168] on button "Volgende vraag" at bounding box center [251, 174] width 200 height 14
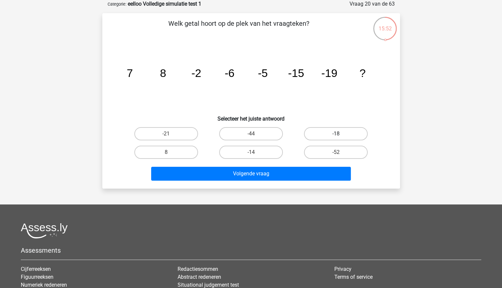
click at [344, 132] on label "-18" at bounding box center [336, 133] width 64 height 13
click at [340, 134] on input "-18" at bounding box center [338, 136] width 4 height 4
radio input "true"
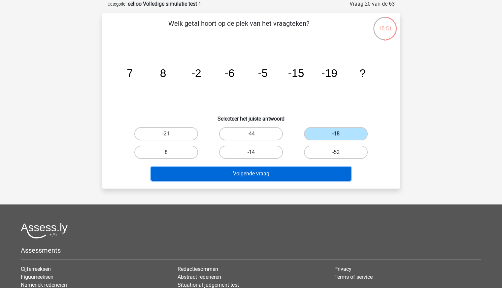
click at [281, 171] on button "Volgende vraag" at bounding box center [251, 174] width 200 height 14
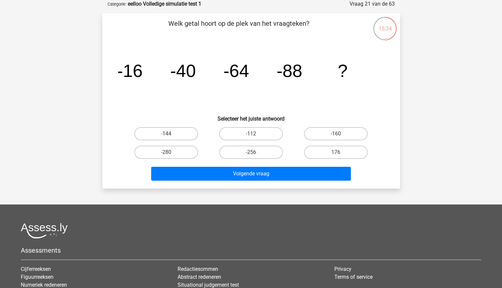
click at [251, 136] on input "-112" at bounding box center [253, 136] width 4 height 4
radio input "true"
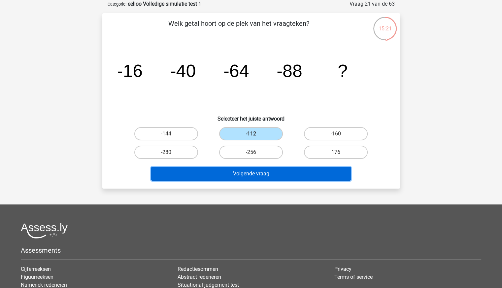
click at [255, 171] on button "Volgende vraag" at bounding box center [251, 174] width 200 height 14
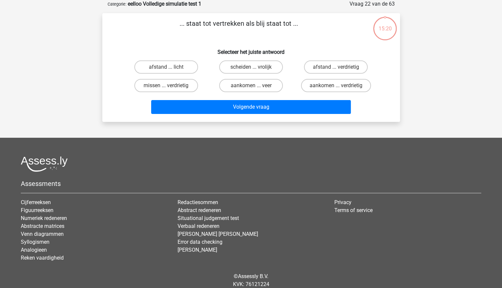
click at [255, 171] on div "Assessments Cijferreeksen Figuurreeksen Numeriek redeneren Abstracte matrices V…" at bounding box center [251, 211] width 470 height 111
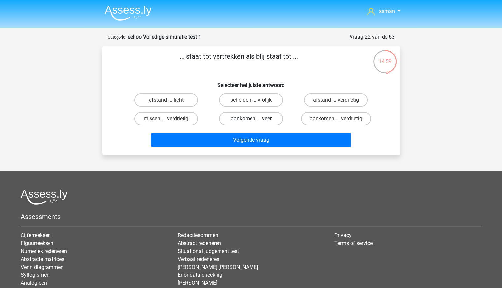
click at [243, 117] on label "aankomen ... veer" at bounding box center [251, 118] width 64 height 13
click at [251, 119] on input "aankomen ... veer" at bounding box center [253, 121] width 4 height 4
radio input "true"
click at [312, 115] on label "aankomen ... verdrietig" at bounding box center [336, 118] width 70 height 13
click at [336, 119] on input "aankomen ... verdrietig" at bounding box center [338, 121] width 4 height 4
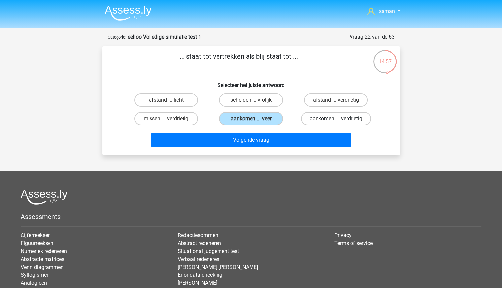
radio input "true"
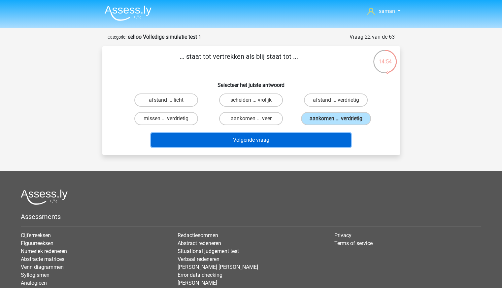
click at [284, 142] on button "Volgende vraag" at bounding box center [251, 140] width 200 height 14
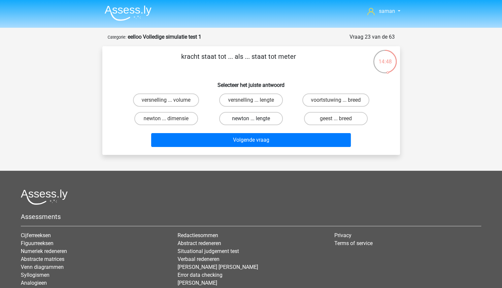
click at [254, 117] on label "newton ... lengte" at bounding box center [251, 118] width 64 height 13
click at [254, 119] on input "newton ... lengte" at bounding box center [253, 121] width 4 height 4
radio input "true"
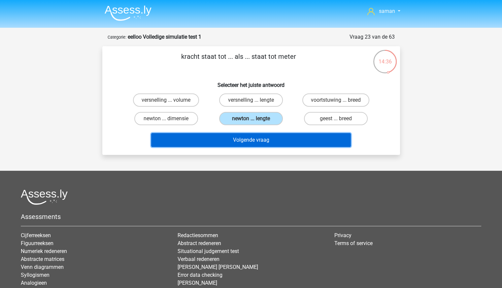
click at [238, 142] on button "Volgende vraag" at bounding box center [251, 140] width 200 height 14
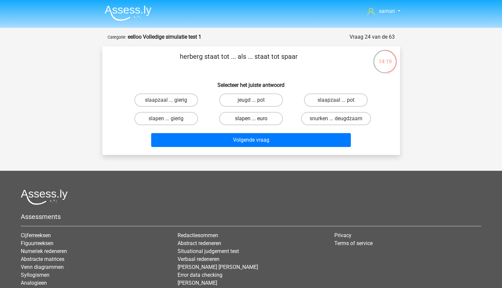
click at [249, 117] on label "slapen ... euro" at bounding box center [251, 118] width 64 height 13
click at [251, 119] on input "slapen ... euro" at bounding box center [253, 121] width 4 height 4
radio input "true"
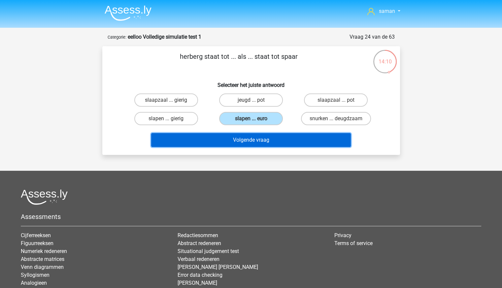
click at [251, 139] on button "Volgende vraag" at bounding box center [251, 140] width 200 height 14
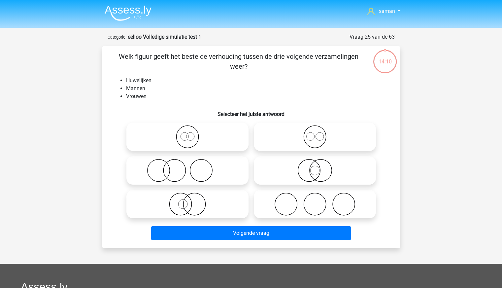
scroll to position [33, 0]
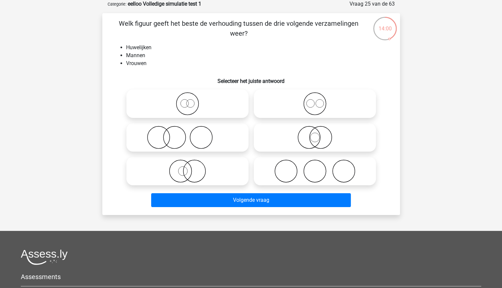
click at [197, 99] on icon at bounding box center [187, 103] width 117 height 23
click at [192, 99] on input "radio" at bounding box center [189, 98] width 4 height 4
radio input "true"
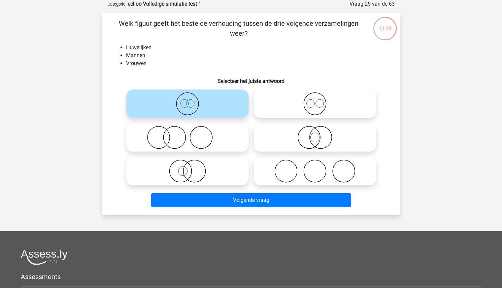
click at [318, 142] on icon at bounding box center [314, 137] width 117 height 23
click at [318, 134] on input "radio" at bounding box center [317, 132] width 4 height 4
radio input "true"
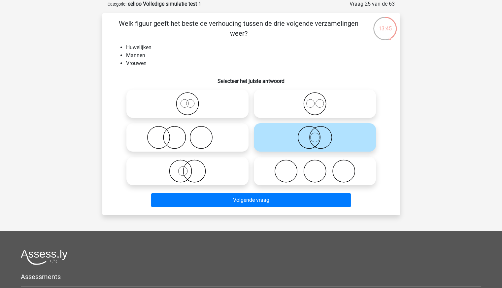
click at [331, 101] on icon at bounding box center [314, 103] width 117 height 23
click at [319, 100] on input "radio" at bounding box center [317, 98] width 4 height 4
radio input "true"
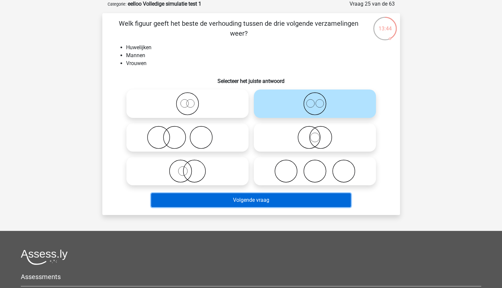
click at [274, 200] on button "Volgende vraag" at bounding box center [251, 200] width 200 height 14
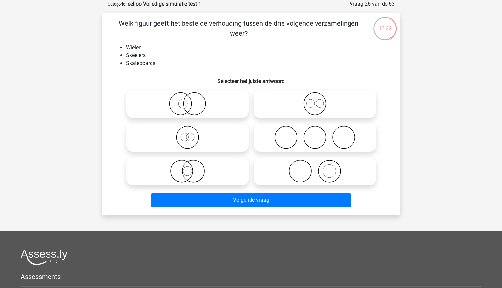
click at [298, 104] on icon at bounding box center [314, 103] width 117 height 23
click at [315, 100] on input "radio" at bounding box center [317, 98] width 4 height 4
radio input "true"
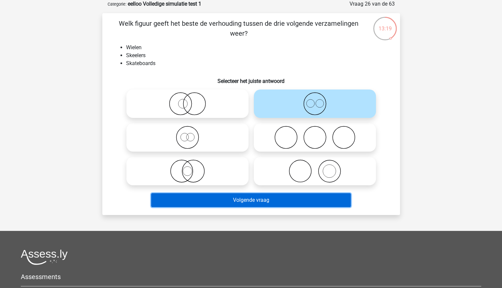
click at [254, 197] on button "Volgende vraag" at bounding box center [251, 200] width 200 height 14
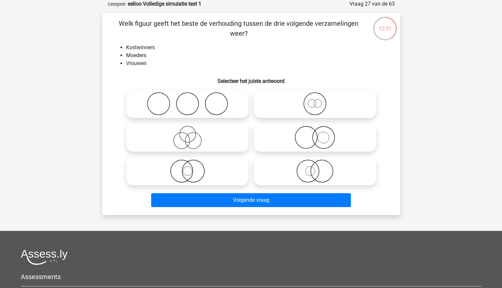
click at [188, 108] on icon at bounding box center [187, 103] width 117 height 23
click at [188, 100] on input "radio" at bounding box center [189, 98] width 4 height 4
radio input "true"
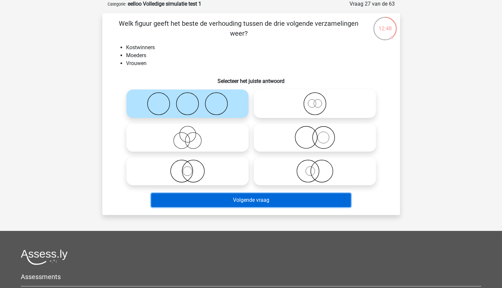
click at [229, 197] on button "Volgende vraag" at bounding box center [251, 200] width 200 height 14
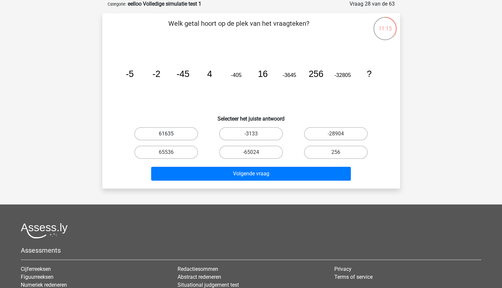
click at [182, 131] on label "61635" at bounding box center [166, 133] width 64 height 13
click at [170, 134] on input "61635" at bounding box center [168, 136] width 4 height 4
radio input "true"
click at [181, 152] on label "65536" at bounding box center [166, 152] width 64 height 13
click at [170, 152] on input "65536" at bounding box center [168, 154] width 4 height 4
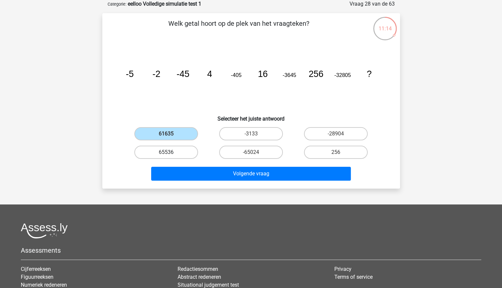
radio input "true"
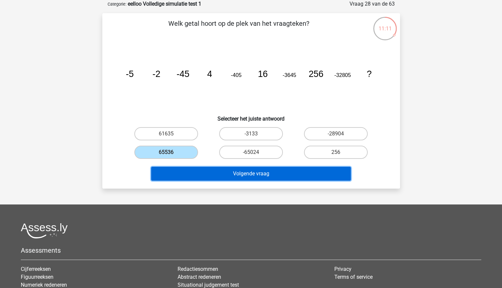
click at [242, 176] on button "Volgende vraag" at bounding box center [251, 174] width 200 height 14
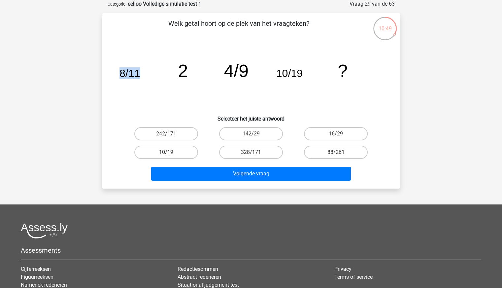
drag, startPoint x: 121, startPoint y: 74, endPoint x: 153, endPoint y: 75, distance: 31.4
click at [153, 75] on icon "image/svg+xml 8/11 2 4/9 10/19 ?" at bounding box center [251, 77] width 266 height 67
drag, startPoint x: 178, startPoint y: 72, endPoint x: 193, endPoint y: 72, distance: 14.5
click at [193, 72] on icon "image/svg+xml 8/11 2 4/9 10/19 ?" at bounding box center [251, 77] width 266 height 67
click at [163, 105] on icon "image/svg+xml 8/11 2 4/9 10/19 ?" at bounding box center [251, 77] width 266 height 67
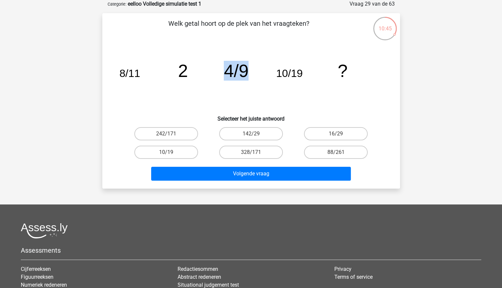
drag, startPoint x: 227, startPoint y: 72, endPoint x: 250, endPoint y: 71, distance: 22.2
click at [250, 71] on icon "image/svg+xml 8/11 2 4/9 10/19 ?" at bounding box center [251, 77] width 266 height 67
drag, startPoint x: 294, startPoint y: 74, endPoint x: 305, endPoint y: 75, distance: 10.6
click at [305, 75] on icon "image/svg+xml 8/11 2 4/9 10/19 ?" at bounding box center [251, 77] width 266 height 67
click at [294, 101] on icon "image/svg+xml 8/11 2 4/9 10/19 ?" at bounding box center [251, 77] width 266 height 67
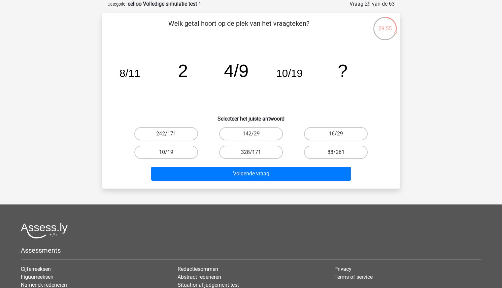
click at [329, 134] on label "16/29" at bounding box center [336, 133] width 64 height 13
click at [336, 134] on input "16/29" at bounding box center [338, 136] width 4 height 4
radio input "true"
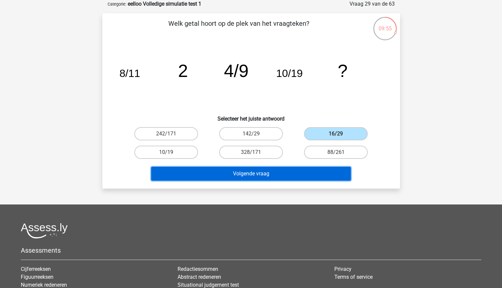
click at [287, 171] on button "Volgende vraag" at bounding box center [251, 174] width 200 height 14
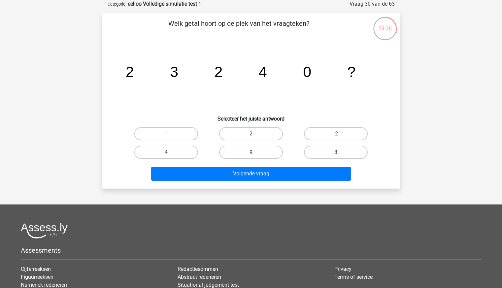
click at [254, 134] on input "2" at bounding box center [253, 136] width 4 height 4
radio input "true"
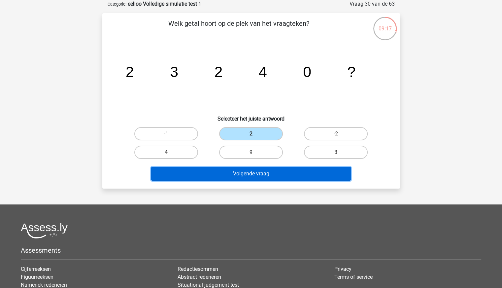
click at [273, 173] on button "Volgende vraag" at bounding box center [251, 174] width 200 height 14
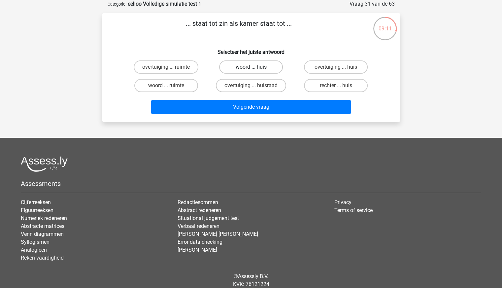
click at [257, 71] on label "woord ... huis" at bounding box center [251, 66] width 64 height 13
click at [255, 71] on input "woord ... huis" at bounding box center [253, 69] width 4 height 4
radio input "true"
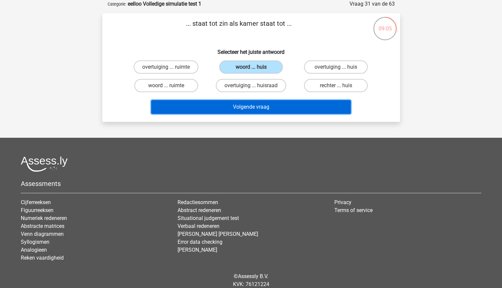
click at [224, 104] on button "Volgende vraag" at bounding box center [251, 107] width 200 height 14
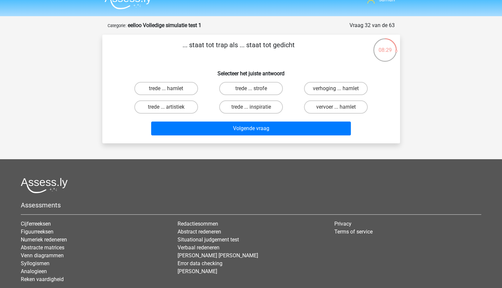
scroll to position [0, 0]
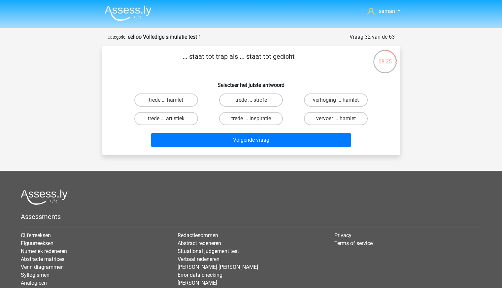
click at [254, 100] on input "trede ... strofe" at bounding box center [253, 102] width 4 height 4
radio input "true"
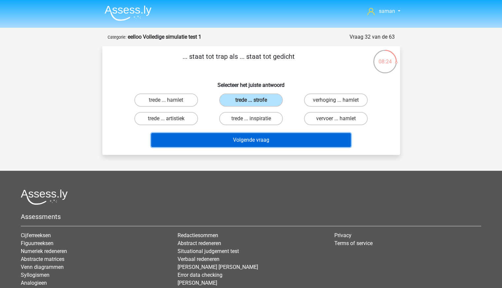
click at [232, 141] on button "Volgende vraag" at bounding box center [251, 140] width 200 height 14
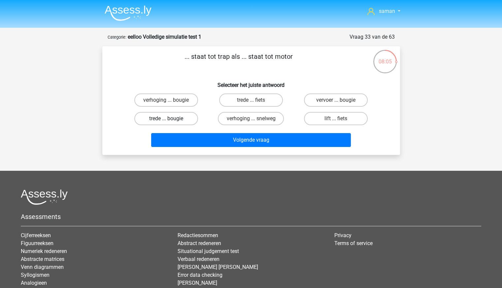
click at [167, 117] on label "trede ... bougie" at bounding box center [166, 118] width 64 height 13
click at [167, 119] on input "trede ... bougie" at bounding box center [168, 121] width 4 height 4
radio input "true"
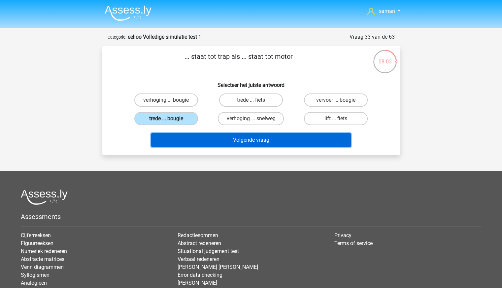
click at [235, 139] on button "Volgende vraag" at bounding box center [251, 140] width 200 height 14
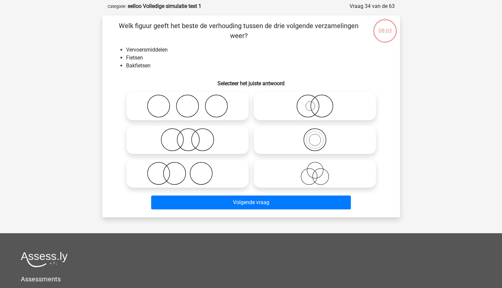
scroll to position [33, 0]
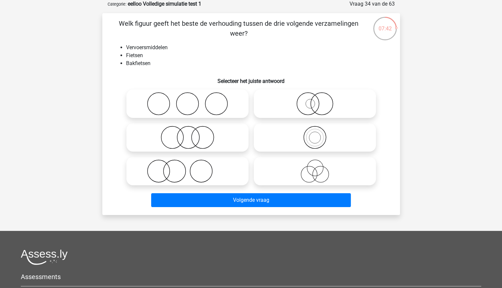
click at [320, 143] on icon at bounding box center [314, 137] width 117 height 23
click at [319, 134] on input "radio" at bounding box center [317, 132] width 4 height 4
radio input "true"
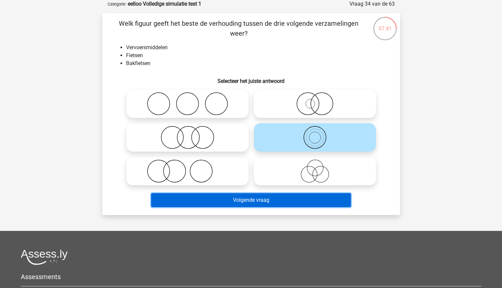
click at [268, 201] on button "Volgende vraag" at bounding box center [251, 200] width 200 height 14
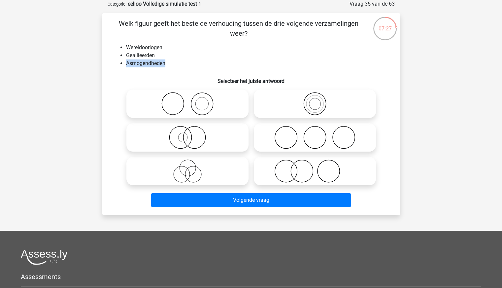
drag, startPoint x: 127, startPoint y: 65, endPoint x: 180, endPoint y: 63, distance: 53.5
click at [180, 63] on li "Asmogendheden" at bounding box center [257, 63] width 263 height 8
copy li "Asmogendheden"
click at [417, 103] on div "saman [EMAIL_ADDRESS][DOMAIN_NAME]" at bounding box center [251, 186] width 502 height 438
click at [218, 107] on icon at bounding box center [187, 103] width 117 height 23
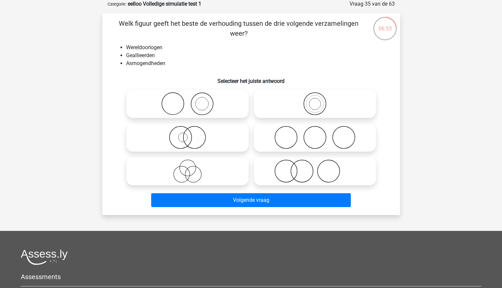
click at [192, 100] on input "radio" at bounding box center [189, 98] width 4 height 4
radio input "true"
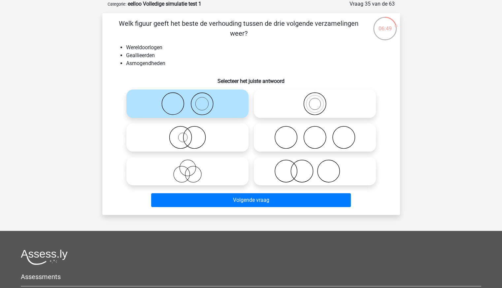
click at [307, 168] on icon at bounding box center [314, 170] width 117 height 23
click at [315, 168] on input "radio" at bounding box center [317, 165] width 4 height 4
radio input "true"
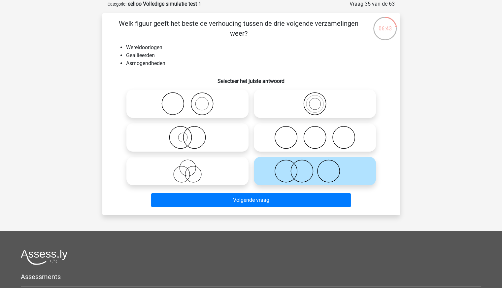
click at [194, 139] on icon at bounding box center [187, 137] width 117 height 23
click at [192, 134] on input "radio" at bounding box center [189, 132] width 4 height 4
radio input "true"
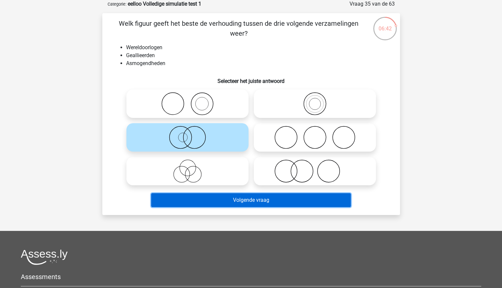
click at [208, 199] on button "Volgende vraag" at bounding box center [251, 200] width 200 height 14
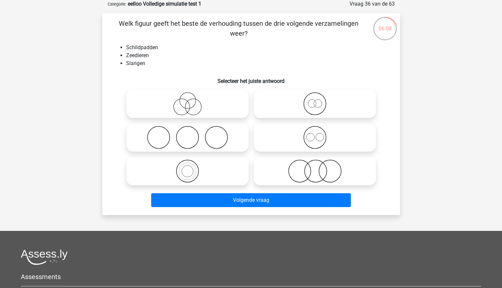
click at [219, 142] on icon at bounding box center [187, 137] width 117 height 23
click at [192, 134] on input "radio" at bounding box center [189, 132] width 4 height 4
radio input "true"
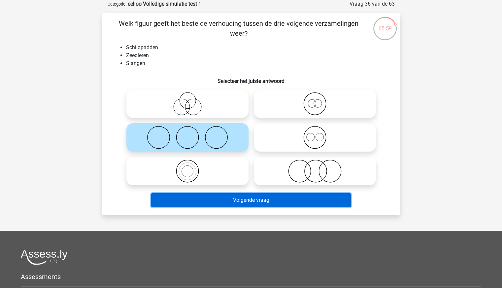
click at [276, 200] on button "Volgende vraag" at bounding box center [251, 200] width 200 height 14
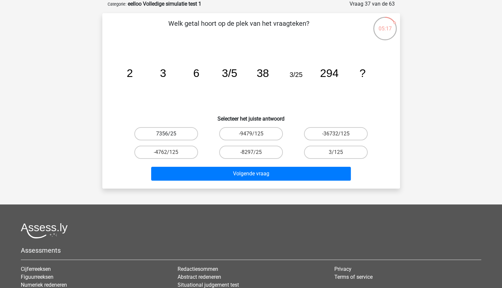
click at [184, 137] on label "7356/25" at bounding box center [166, 133] width 64 height 13
click at [170, 137] on input "7356/25" at bounding box center [168, 136] width 4 height 4
radio input "true"
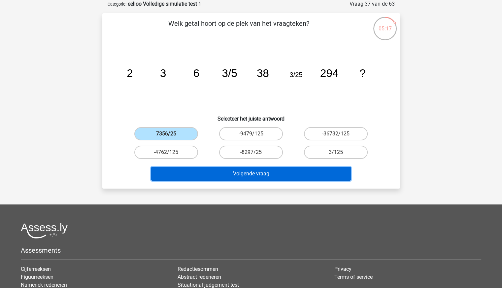
click at [225, 171] on button "Volgende vraag" at bounding box center [251, 174] width 200 height 14
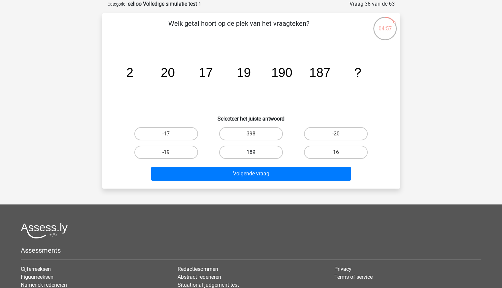
click at [261, 152] on label "189" at bounding box center [251, 152] width 64 height 13
click at [255, 152] on input "189" at bounding box center [253, 154] width 4 height 4
radio input "true"
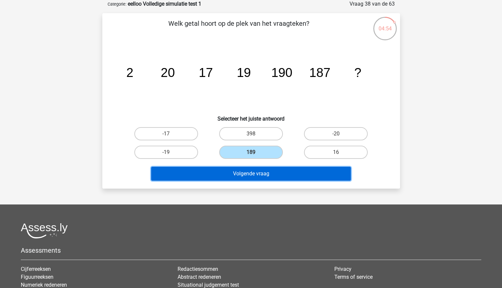
click at [255, 175] on button "Volgende vraag" at bounding box center [251, 174] width 200 height 14
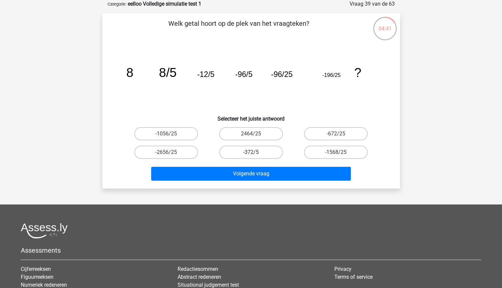
click at [270, 151] on label "-372/5" at bounding box center [251, 152] width 64 height 13
click at [255, 152] on input "-372/5" at bounding box center [253, 154] width 4 height 4
radio input "true"
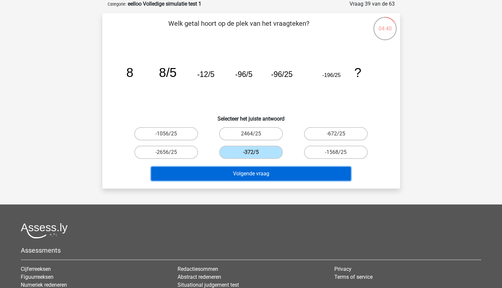
click at [254, 173] on button "Volgende vraag" at bounding box center [251, 174] width 200 height 14
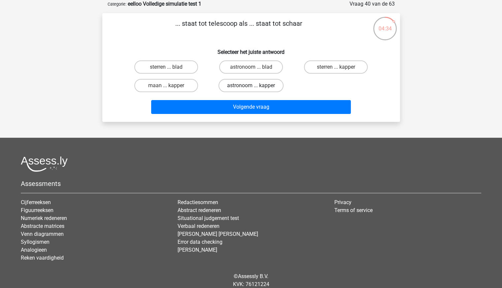
click at [260, 85] on label "astronoom ... kapper" at bounding box center [251, 85] width 65 height 13
click at [255, 85] on input "astronoom ... kapper" at bounding box center [253, 87] width 4 height 4
radio input "true"
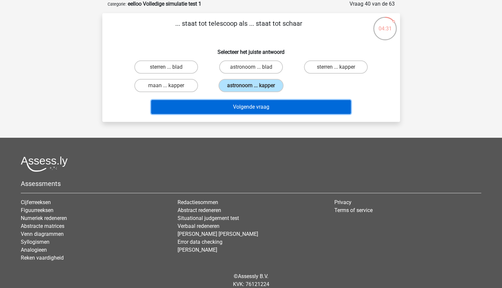
click at [260, 106] on button "Volgende vraag" at bounding box center [251, 107] width 200 height 14
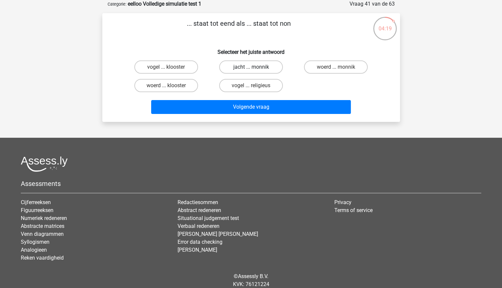
click at [268, 66] on label "jacht ... monnik" at bounding box center [251, 66] width 64 height 13
click at [255, 67] on input "jacht ... monnik" at bounding box center [253, 69] width 4 height 4
radio input "true"
click at [183, 69] on label "vogel ... klooster" at bounding box center [166, 66] width 64 height 13
click at [170, 69] on input "vogel ... klooster" at bounding box center [168, 69] width 4 height 4
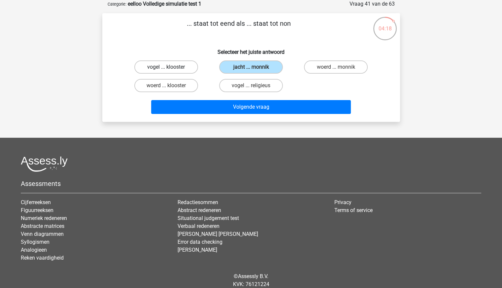
radio input "true"
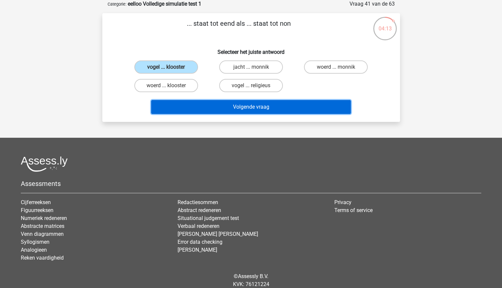
click at [221, 109] on button "Volgende vraag" at bounding box center [251, 107] width 200 height 14
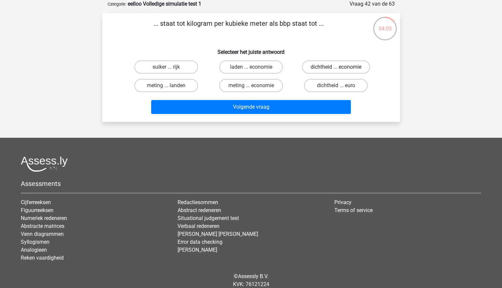
click at [335, 69] on label "dichtheid ... economie" at bounding box center [336, 66] width 68 height 13
click at [336, 69] on input "dichtheid ... economie" at bounding box center [338, 69] width 4 height 4
radio input "true"
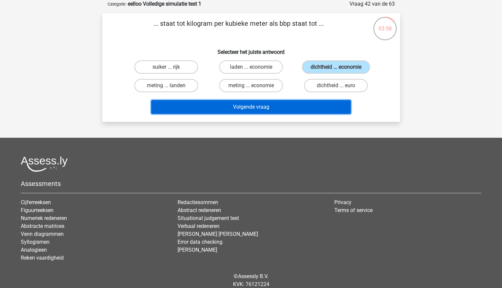
click at [284, 105] on button "Volgende vraag" at bounding box center [251, 107] width 200 height 14
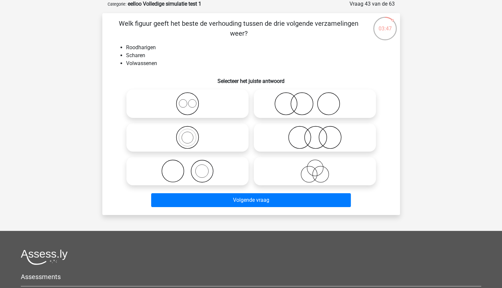
click at [292, 107] on icon at bounding box center [314, 103] width 117 height 23
click at [315, 100] on input "radio" at bounding box center [317, 98] width 4 height 4
radio input "true"
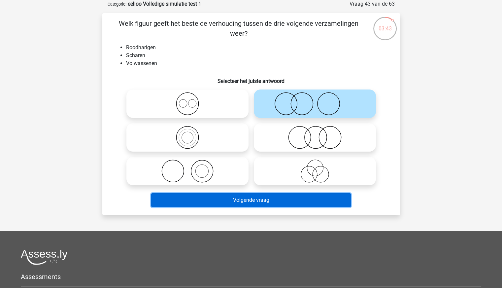
click at [269, 195] on button "Volgende vraag" at bounding box center [251, 200] width 200 height 14
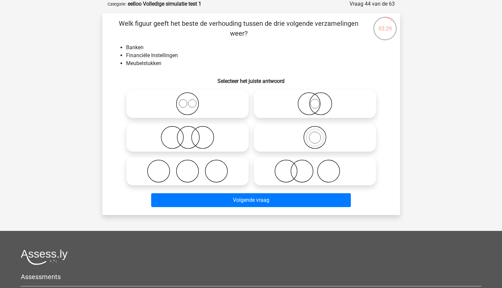
click at [330, 170] on icon at bounding box center [314, 170] width 117 height 23
click at [319, 168] on input "radio" at bounding box center [317, 165] width 4 height 4
radio input "true"
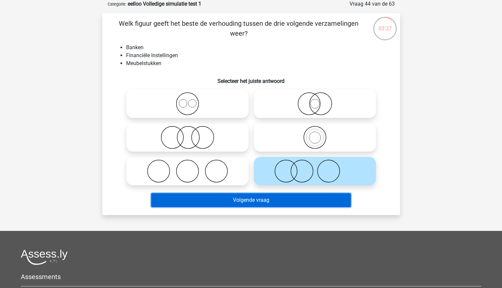
click at [270, 200] on button "Volgende vraag" at bounding box center [251, 200] width 200 height 14
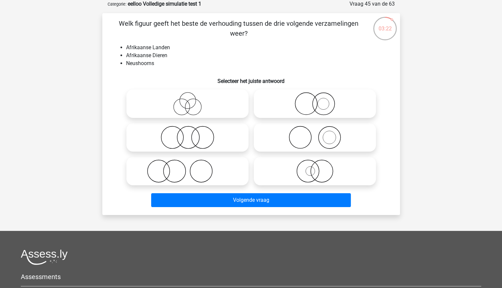
click at [303, 141] on icon at bounding box center [314, 137] width 117 height 23
click at [315, 134] on input "radio" at bounding box center [317, 132] width 4 height 4
radio input "true"
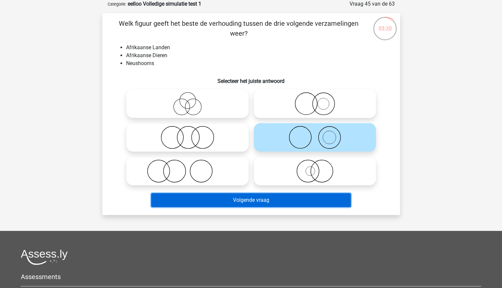
click at [247, 200] on button "Volgende vraag" at bounding box center [251, 200] width 200 height 14
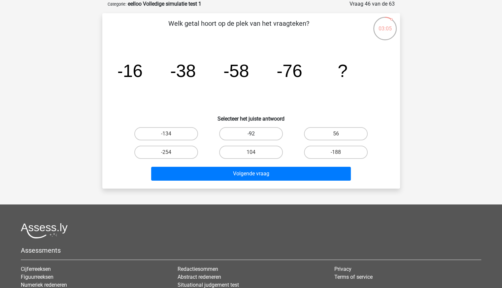
click at [266, 137] on label "-92" at bounding box center [251, 133] width 64 height 13
click at [255, 137] on input "-92" at bounding box center [253, 136] width 4 height 4
radio input "true"
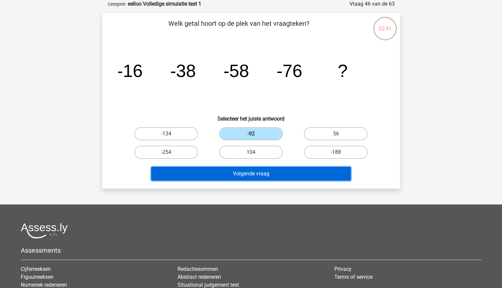
click at [296, 172] on button "Volgende vraag" at bounding box center [251, 174] width 200 height 14
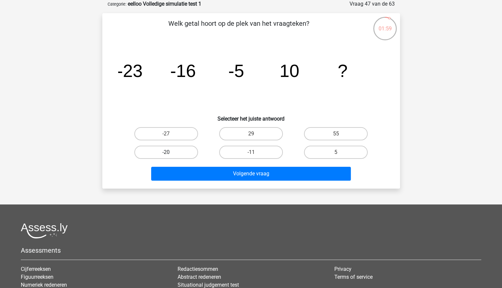
click at [178, 148] on label "-20" at bounding box center [166, 152] width 64 height 13
click at [170, 152] on input "-20" at bounding box center [168, 154] width 4 height 4
radio input "true"
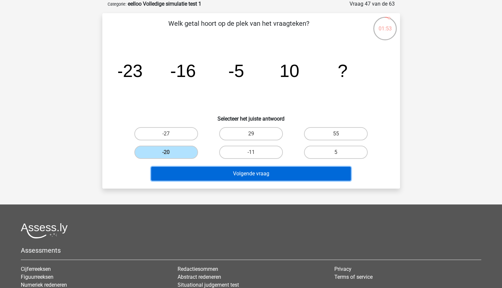
click at [293, 176] on button "Volgende vraag" at bounding box center [251, 174] width 200 height 14
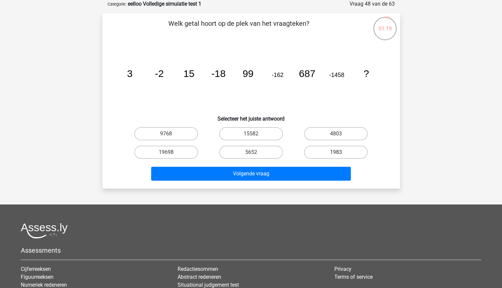
click at [325, 153] on label "1983" at bounding box center [336, 152] width 64 height 13
click at [336, 153] on input "1983" at bounding box center [338, 154] width 4 height 4
radio input "true"
click at [323, 129] on label "4803" at bounding box center [336, 133] width 64 height 13
click at [336, 134] on input "4803" at bounding box center [338, 136] width 4 height 4
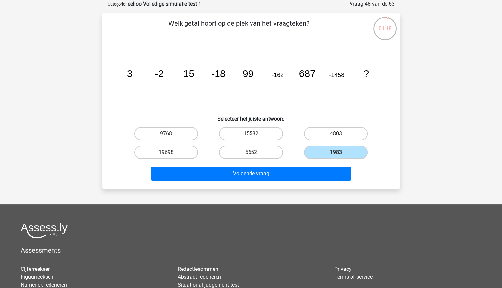
radio input "true"
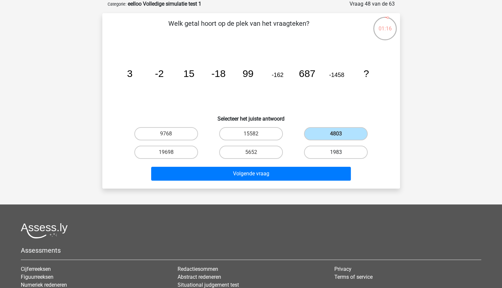
click at [316, 151] on label "1983" at bounding box center [336, 152] width 64 height 13
click at [336, 152] on input "1983" at bounding box center [338, 154] width 4 height 4
radio input "true"
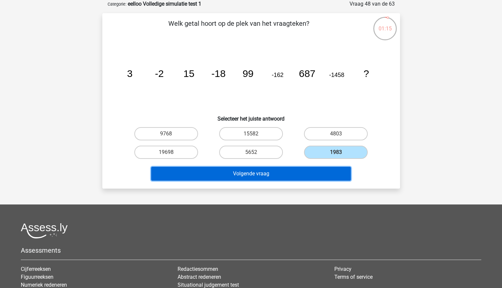
click at [300, 170] on button "Volgende vraag" at bounding box center [251, 174] width 200 height 14
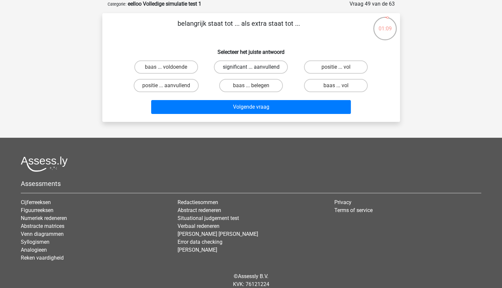
click at [264, 68] on label "significant ... aanvullend" at bounding box center [251, 66] width 74 height 13
click at [255, 68] on input "significant ... aanvullend" at bounding box center [253, 69] width 4 height 4
radio input "true"
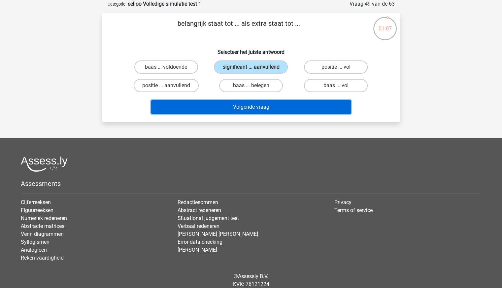
click at [255, 107] on button "Volgende vraag" at bounding box center [251, 107] width 200 height 14
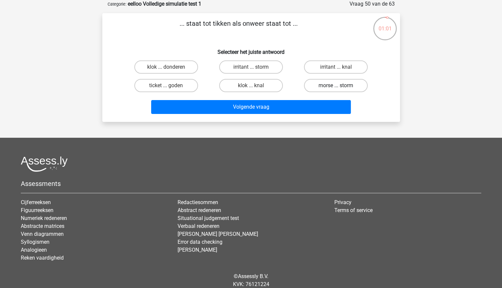
click at [325, 86] on label "morse ... storm" at bounding box center [336, 85] width 64 height 13
click at [336, 86] on input "morse ... storm" at bounding box center [338, 87] width 4 height 4
radio input "true"
click at [272, 82] on label "klok ... knal" at bounding box center [251, 85] width 64 height 13
click at [255, 85] on input "klok ... knal" at bounding box center [253, 87] width 4 height 4
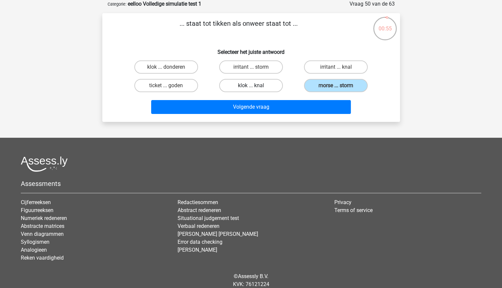
radio input "true"
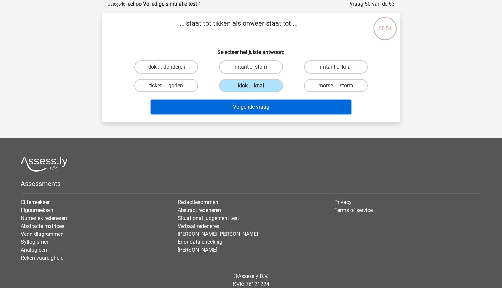
click at [260, 105] on button "Volgende vraag" at bounding box center [251, 107] width 200 height 14
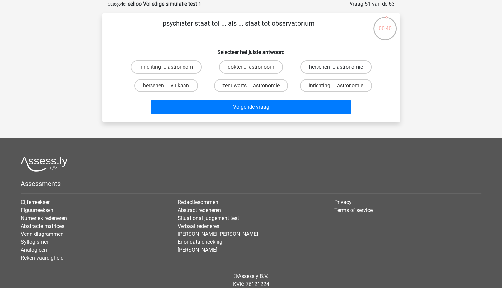
click at [333, 69] on label "hersenen ... astronomie" at bounding box center [335, 66] width 71 height 13
click at [336, 69] on input "hersenen ... astronomie" at bounding box center [338, 69] width 4 height 4
radio input "true"
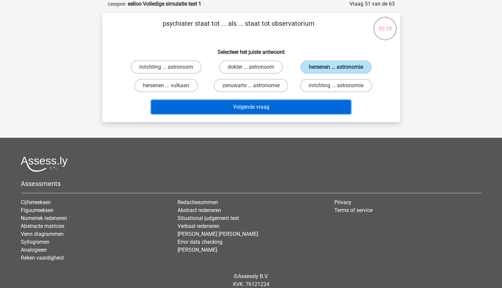
click at [301, 101] on button "Volgende vraag" at bounding box center [251, 107] width 200 height 14
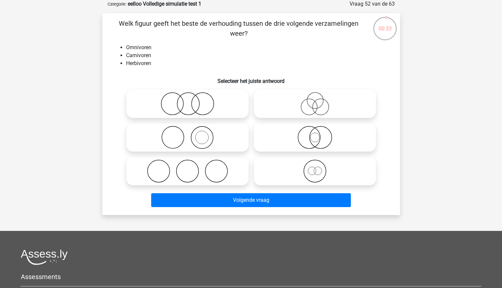
click at [219, 109] on icon at bounding box center [187, 103] width 117 height 23
click at [192, 100] on input "radio" at bounding box center [189, 98] width 4 height 4
radio input "true"
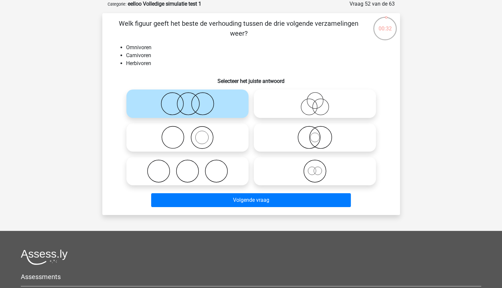
click at [210, 175] on icon at bounding box center [187, 170] width 117 height 23
click at [192, 168] on input "radio" at bounding box center [189, 165] width 4 height 4
radio input "true"
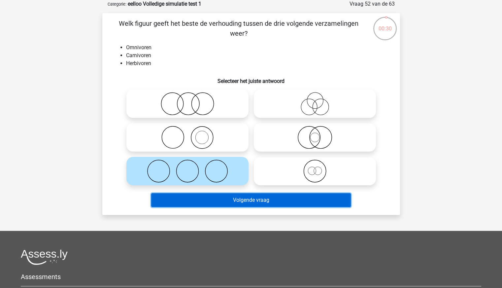
click at [223, 198] on button "Volgende vraag" at bounding box center [251, 200] width 200 height 14
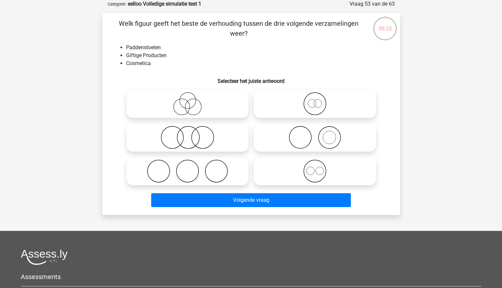
click at [223, 164] on icon at bounding box center [187, 170] width 117 height 23
click at [192, 164] on input "radio" at bounding box center [189, 165] width 4 height 4
radio input "true"
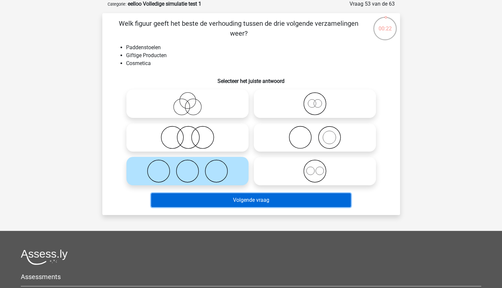
click at [233, 197] on button "Volgende vraag" at bounding box center [251, 200] width 200 height 14
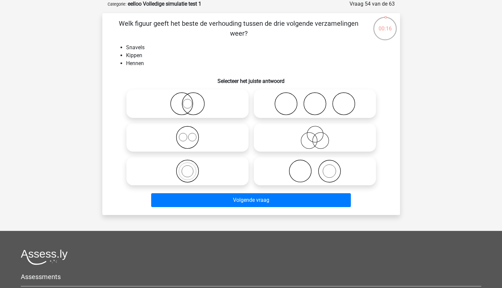
click at [312, 172] on icon at bounding box center [314, 170] width 117 height 23
click at [315, 168] on input "radio" at bounding box center [317, 165] width 4 height 4
radio input "true"
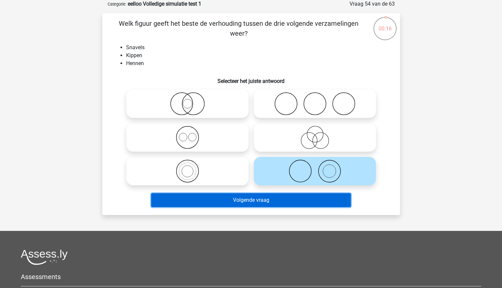
click at [291, 201] on button "Volgende vraag" at bounding box center [251, 200] width 200 height 14
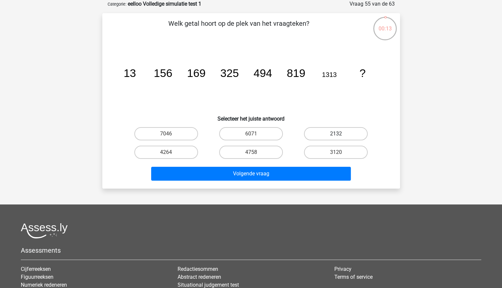
click at [325, 136] on label "2132" at bounding box center [336, 133] width 64 height 13
click at [336, 136] on input "2132" at bounding box center [338, 136] width 4 height 4
radio input "true"
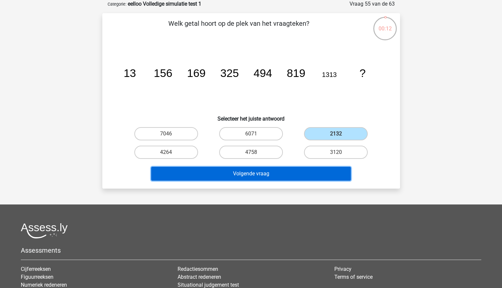
click at [292, 168] on button "Volgende vraag" at bounding box center [251, 174] width 200 height 14
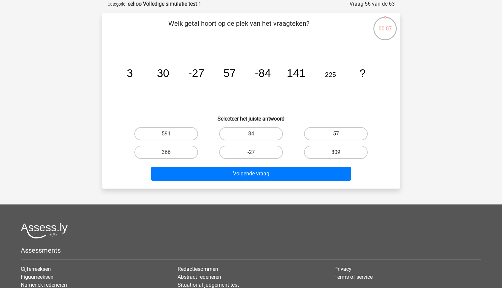
click at [343, 138] on label "57" at bounding box center [336, 133] width 64 height 13
click at [340, 138] on input "57" at bounding box center [338, 136] width 4 height 4
radio input "true"
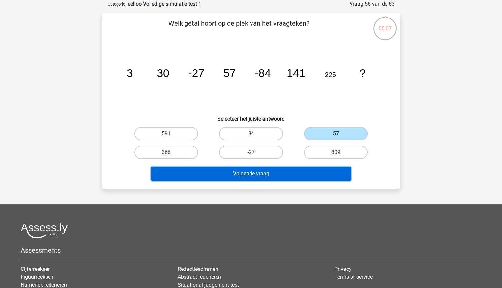
click at [314, 172] on button "Volgende vraag" at bounding box center [251, 174] width 200 height 14
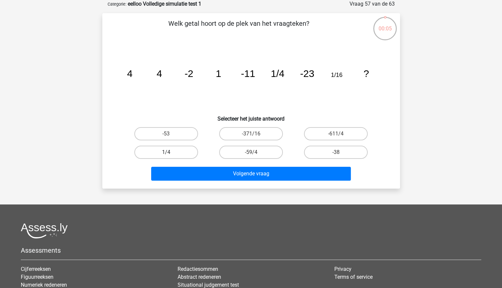
click at [186, 148] on label "1/4" at bounding box center [166, 152] width 64 height 13
click at [170, 152] on input "1/4" at bounding box center [168, 154] width 4 height 4
radio input "true"
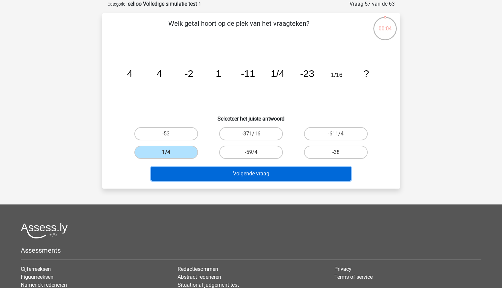
click at [219, 173] on button "Volgende vraag" at bounding box center [251, 174] width 200 height 14
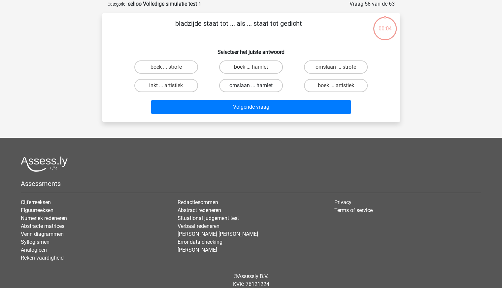
click at [240, 86] on label "omslaan ... hamlet" at bounding box center [251, 85] width 64 height 13
click at [251, 86] on input "omslaan ... hamlet" at bounding box center [253, 87] width 4 height 4
radio input "true"
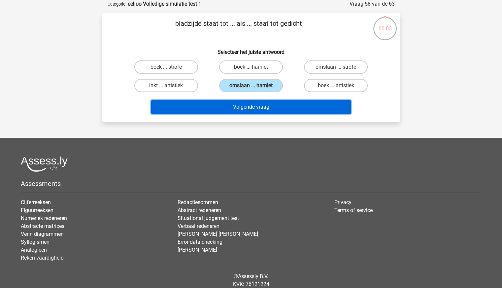
click at [246, 112] on button "Volgende vraag" at bounding box center [251, 107] width 200 height 14
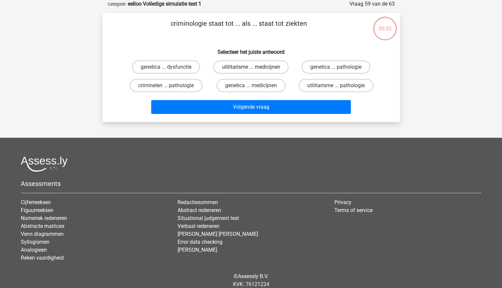
click at [270, 70] on label "utilitarisme ... medicijnen" at bounding box center [250, 66] width 75 height 13
click at [255, 70] on input "utilitarisme ... medicijnen" at bounding box center [253, 69] width 4 height 4
radio input "true"
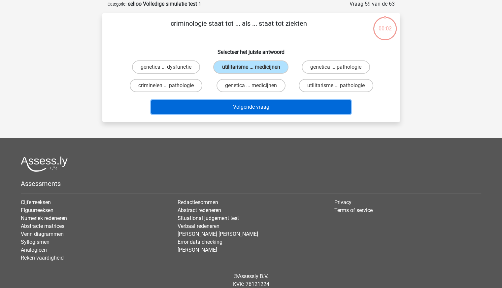
click at [265, 110] on button "Volgende vraag" at bounding box center [251, 107] width 200 height 14
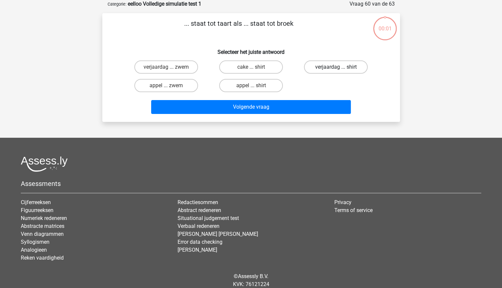
click at [330, 69] on label "verjaardag ... shirt" at bounding box center [336, 66] width 64 height 13
click at [336, 69] on input "verjaardag ... shirt" at bounding box center [338, 69] width 4 height 4
radio input "true"
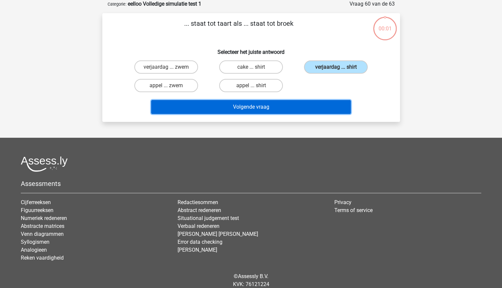
click at [304, 105] on button "Volgende vraag" at bounding box center [251, 107] width 200 height 14
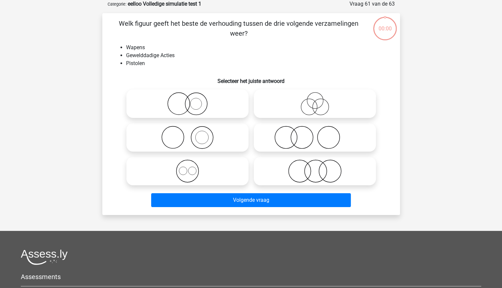
click at [285, 104] on icon at bounding box center [314, 103] width 117 height 23
click at [315, 100] on input "radio" at bounding box center [317, 98] width 4 height 4
radio input "true"
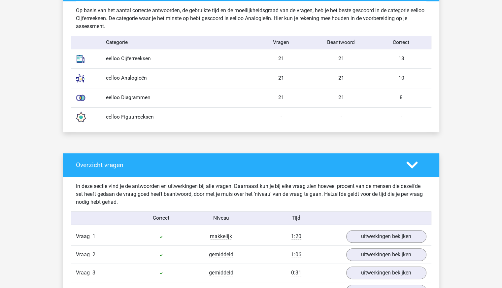
scroll to position [363, 0]
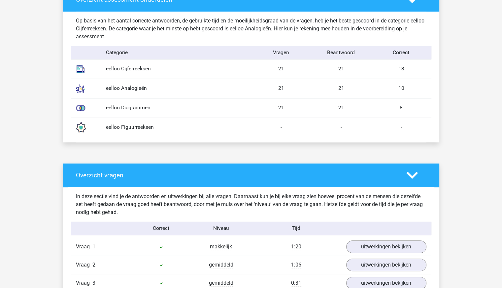
drag, startPoint x: 325, startPoint y: 67, endPoint x: 407, endPoint y: 112, distance: 92.9
click at [407, 112] on div "Op basis van het aantal correcte antwoorden, de gebruikte tijd en de moeilijkhe…" at bounding box center [251, 77] width 351 height 131
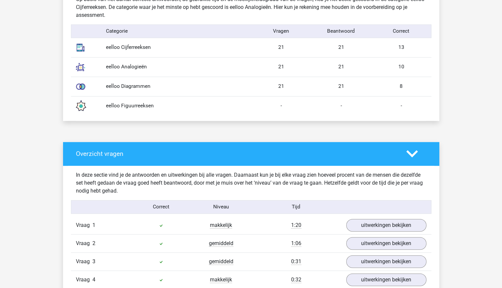
scroll to position [396, 0]
